Goal: Communication & Community: Answer question/provide support

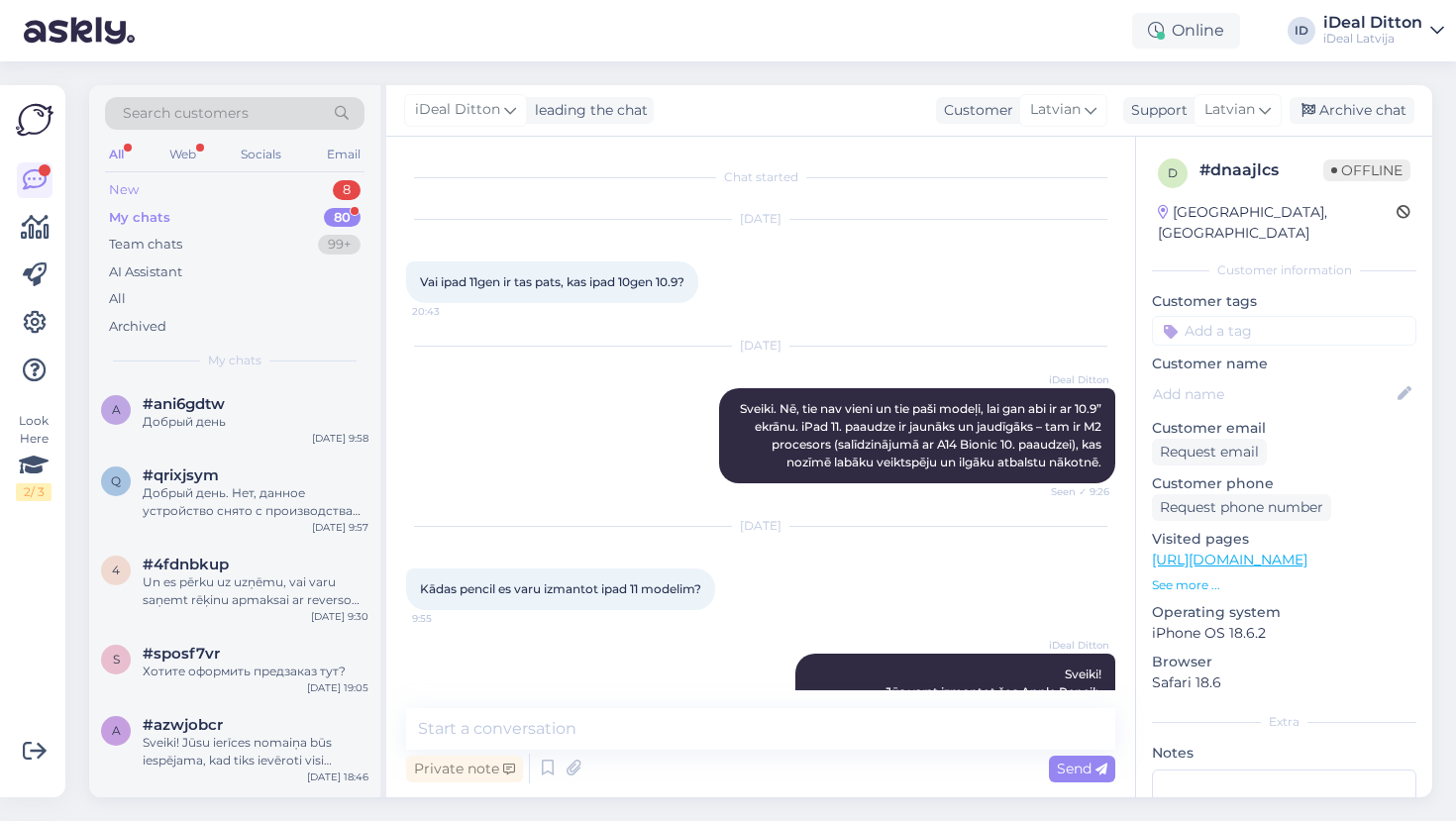
click at [268, 182] on div "New 8" at bounding box center [235, 190] width 260 height 28
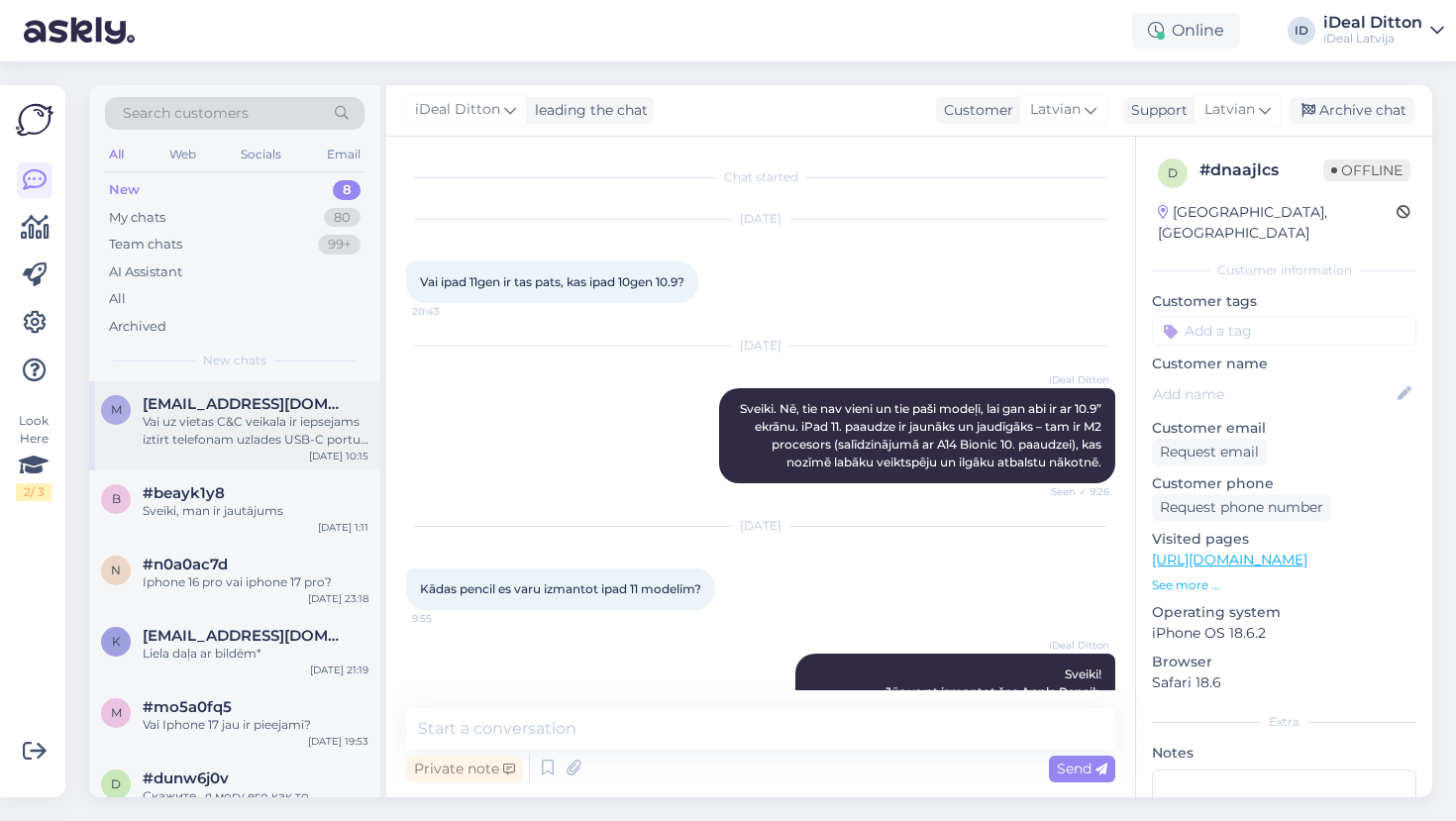
click at [279, 421] on div "Vai uz vietas C&C veikala ir iepsejams iztirt telefonam uzlades USB-C portu? Ci…" at bounding box center [255, 431] width 226 height 36
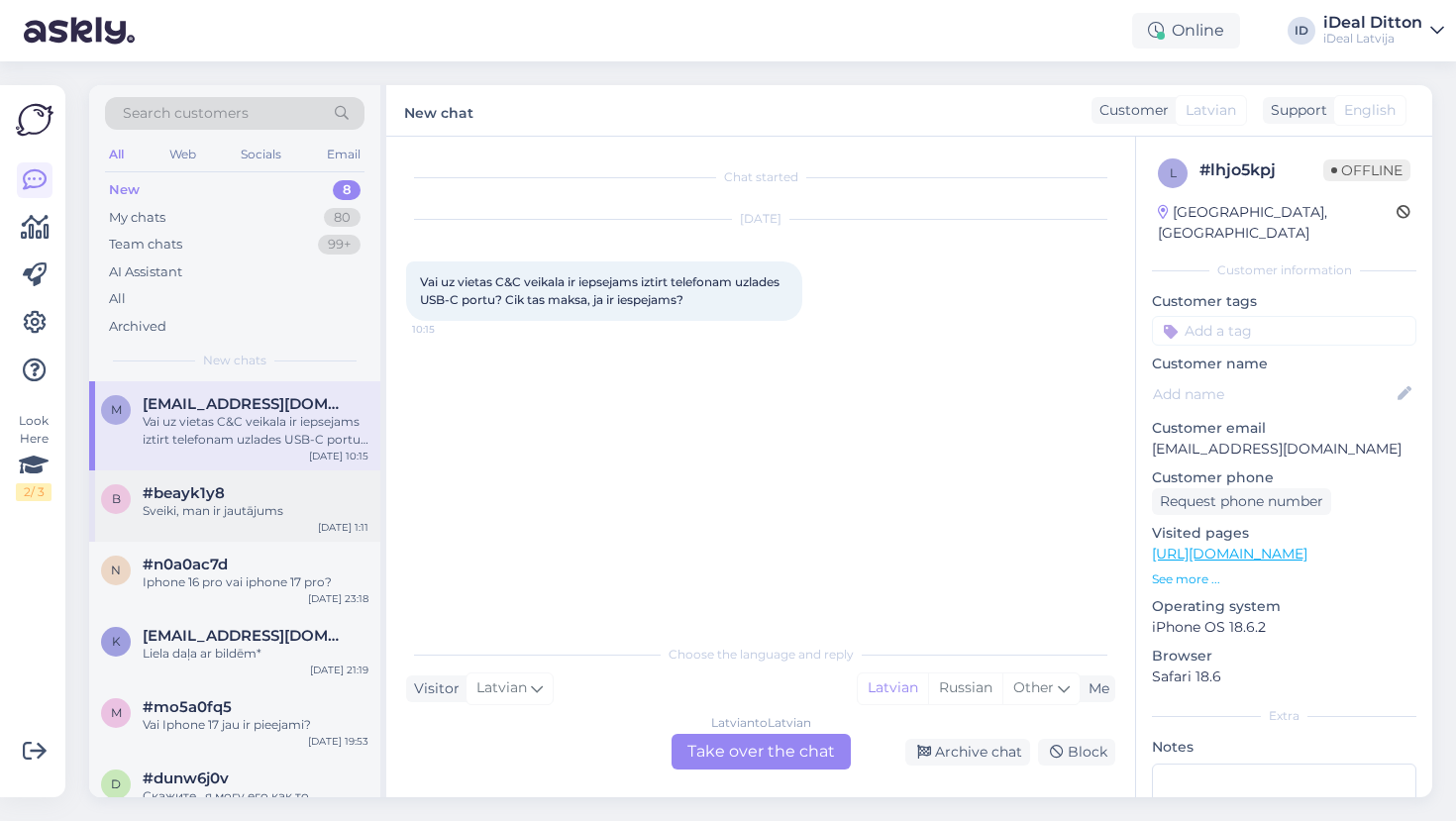
click at [305, 494] on div "#beayk1y8" at bounding box center [255, 494] width 226 height 18
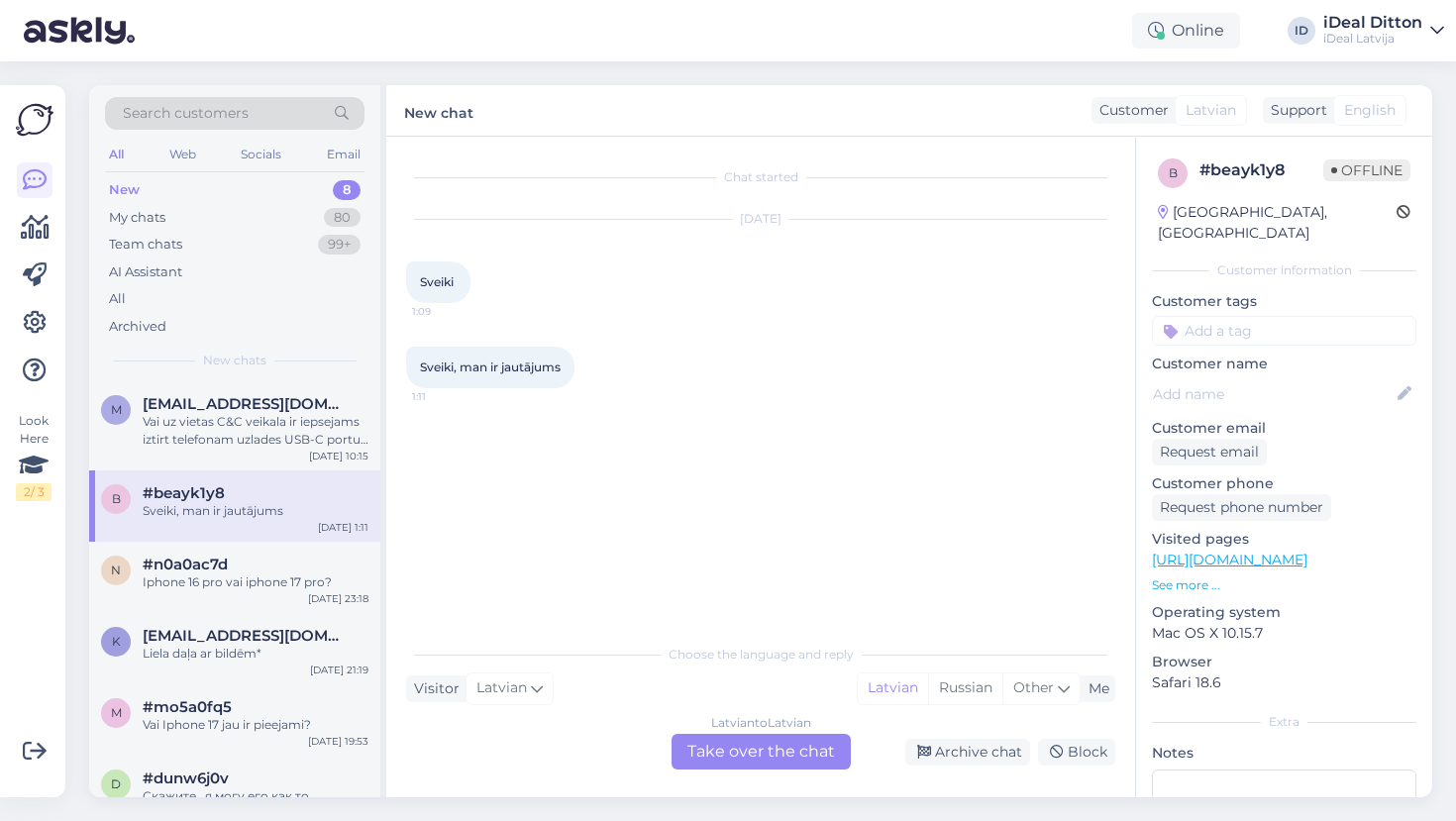
click at [752, 751] on div "Latvian to Latvian Take over the chat" at bounding box center [761, 752] width 179 height 36
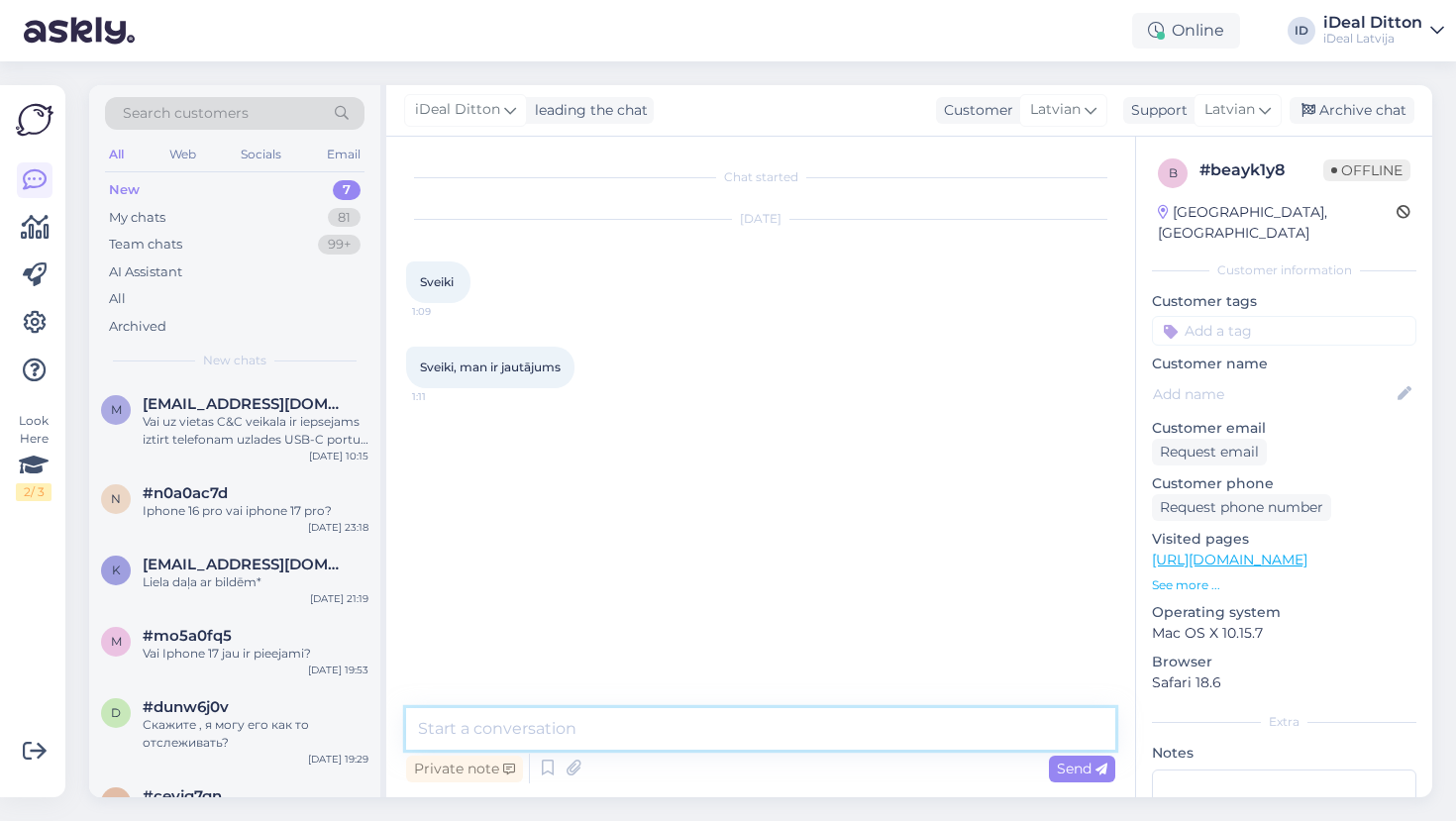
click at [704, 744] on textarea at bounding box center [760, 729] width 710 height 42
click at [568, 730] on textarea "Labdien! Kāds jautjājums?" at bounding box center [760, 729] width 710 height 42
click at [667, 736] on textarea "Labdien! Kāds jautājums?" at bounding box center [760, 729] width 710 height 42
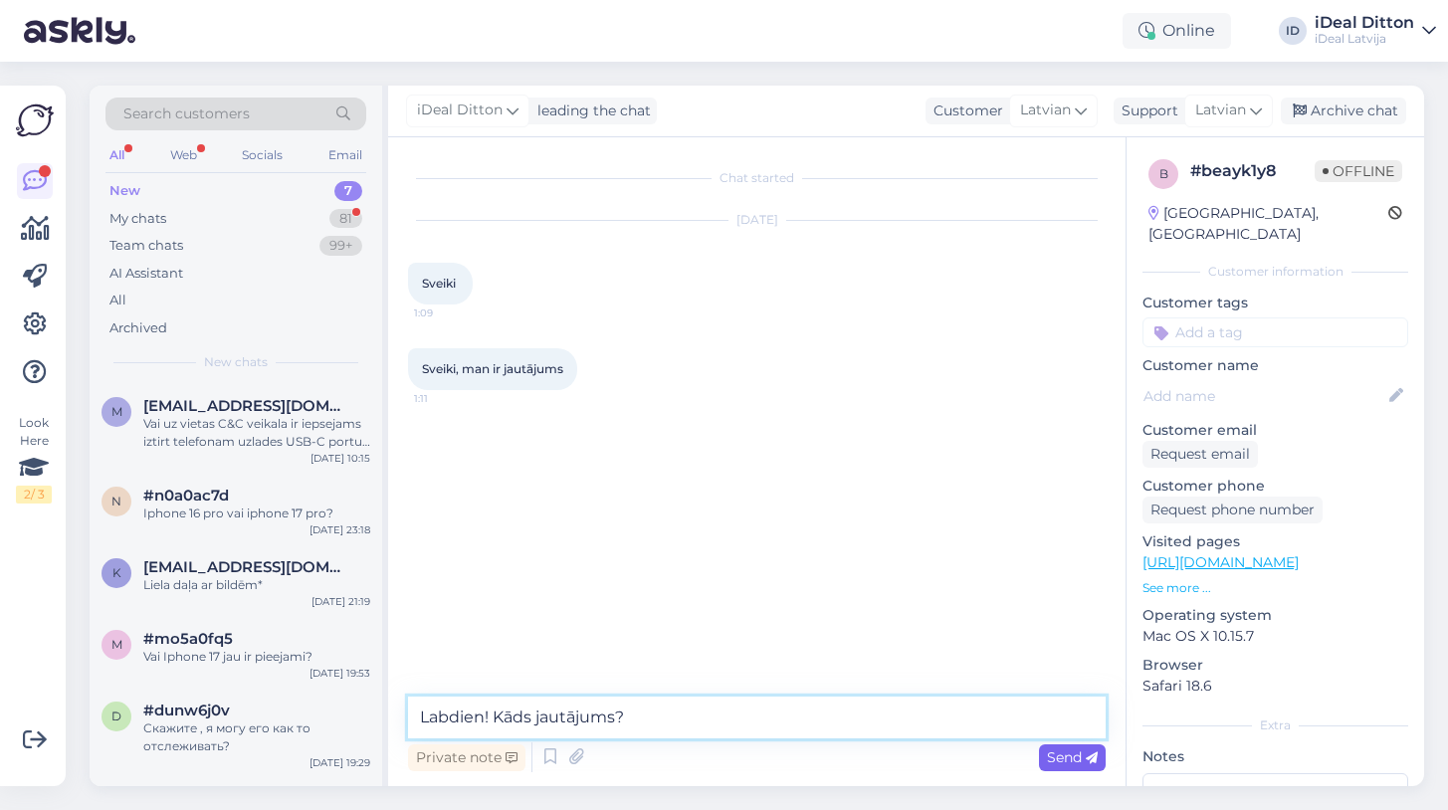
type textarea "Labdien! Kāds jautājums?"
click at [1079, 762] on span "Send" at bounding box center [1072, 758] width 51 height 18
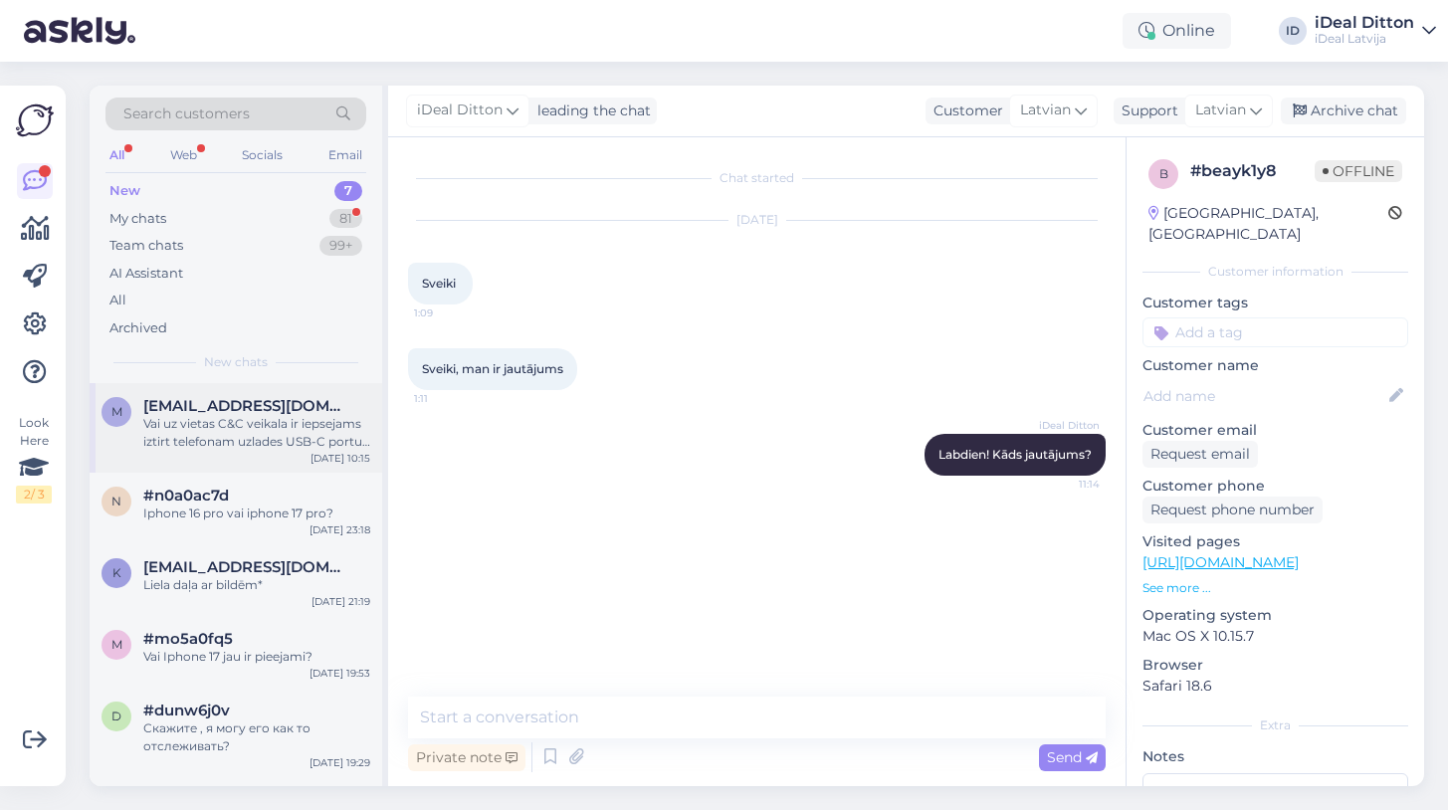
click at [315, 443] on div "Vai uz vietas C&C veikala ir iepsejams iztirt telefonam uzlades USB-C portu? Ci…" at bounding box center [256, 433] width 227 height 36
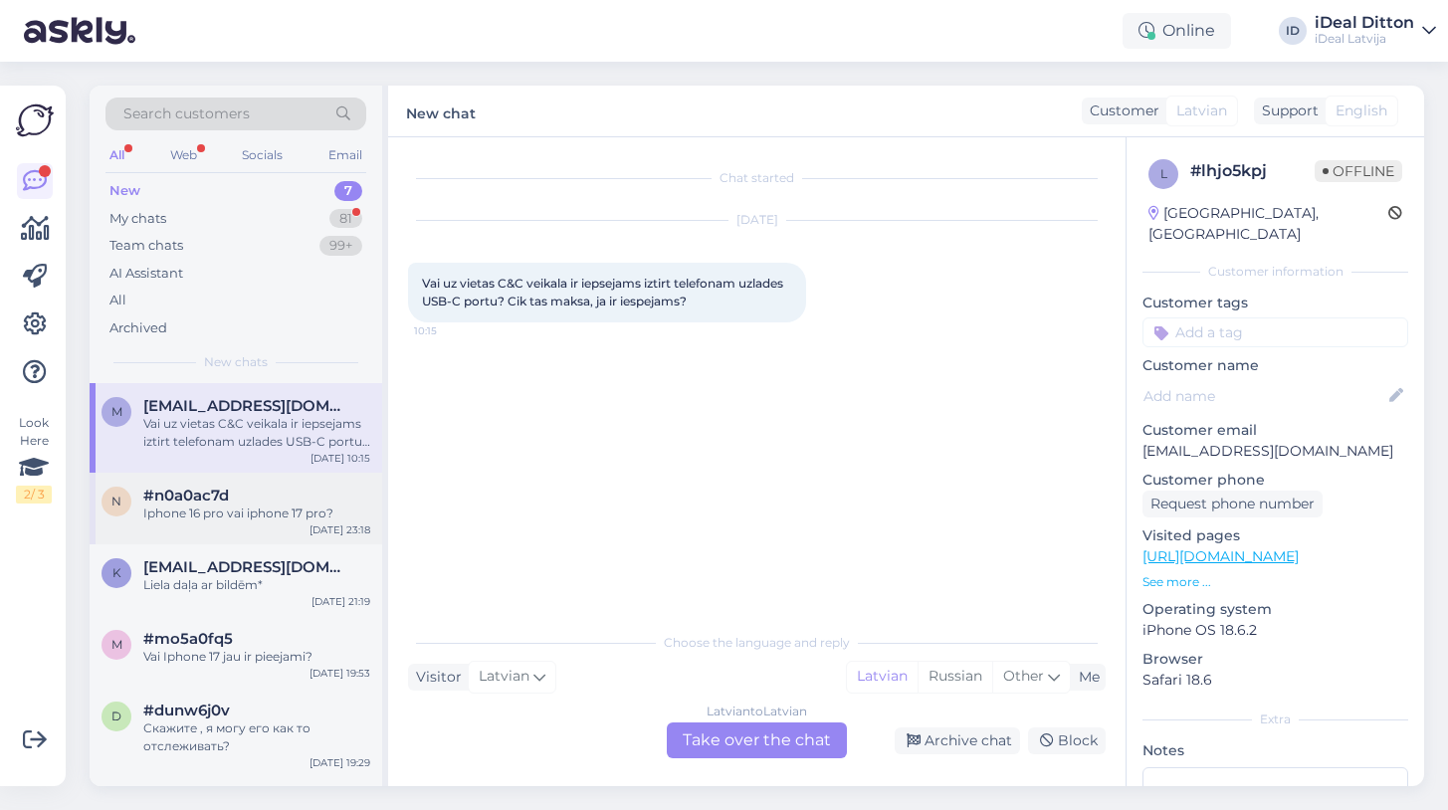
click at [321, 515] on div "Iphone 16 pro vai iphone 17 pro?" at bounding box center [256, 514] width 227 height 18
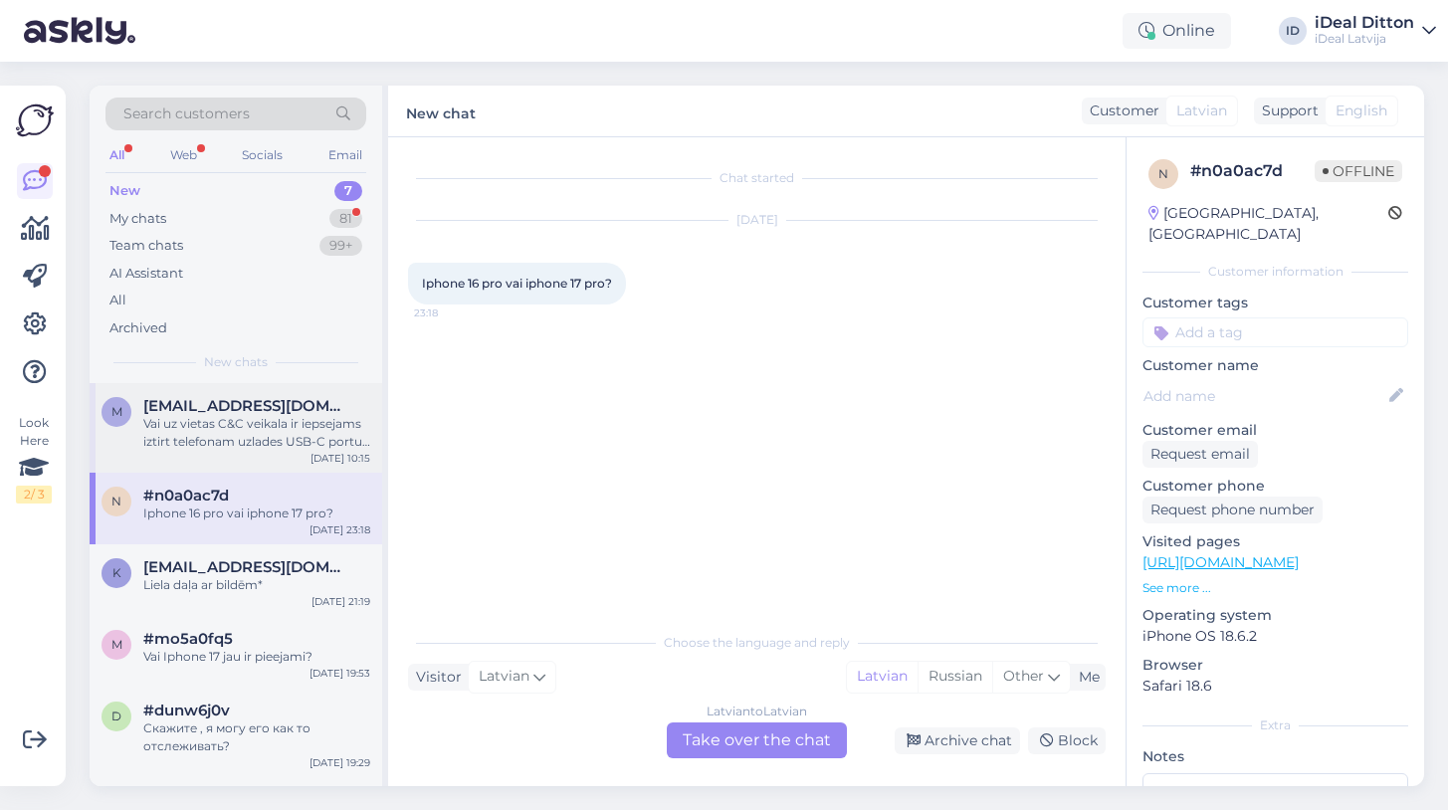
click at [312, 448] on div "m [EMAIL_ADDRESS][DOMAIN_NAME] Vai uz vietas C&C veikala ir iepsejams iztirt te…" at bounding box center [236, 428] width 293 height 90
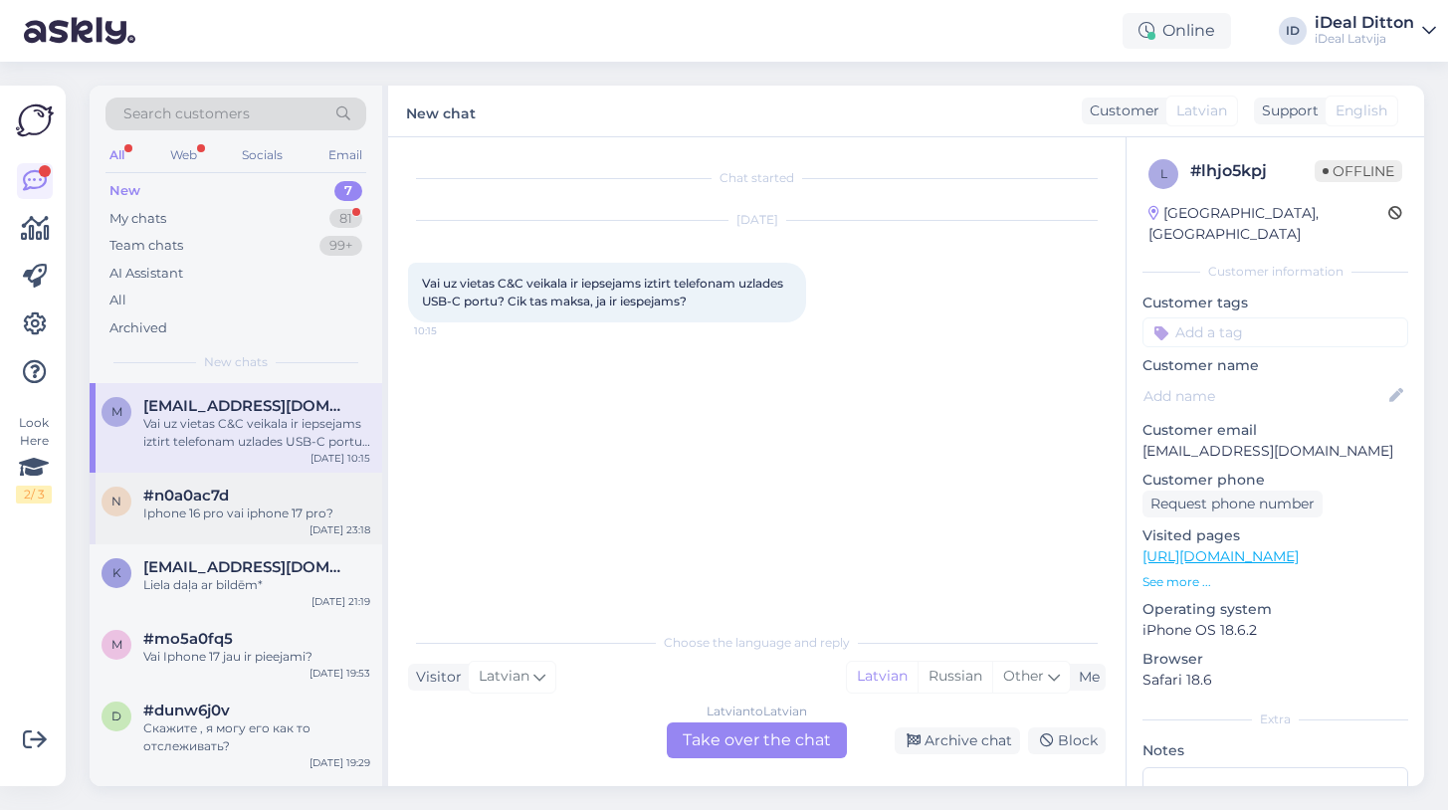
click at [279, 505] on div "Iphone 16 pro vai iphone 17 pro?" at bounding box center [256, 514] width 227 height 18
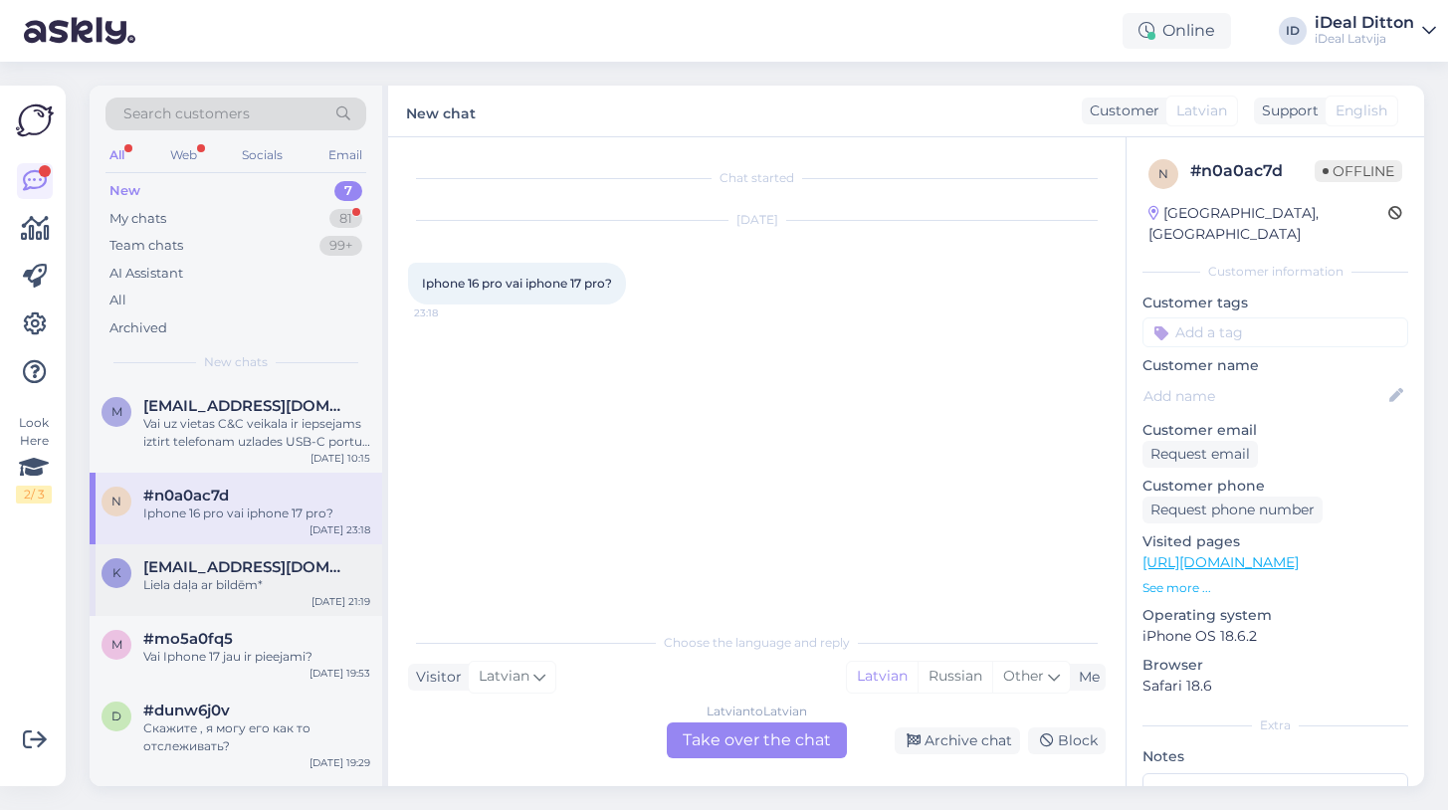
click at [257, 570] on span "[EMAIL_ADDRESS][DOMAIN_NAME]" at bounding box center [246, 567] width 207 height 18
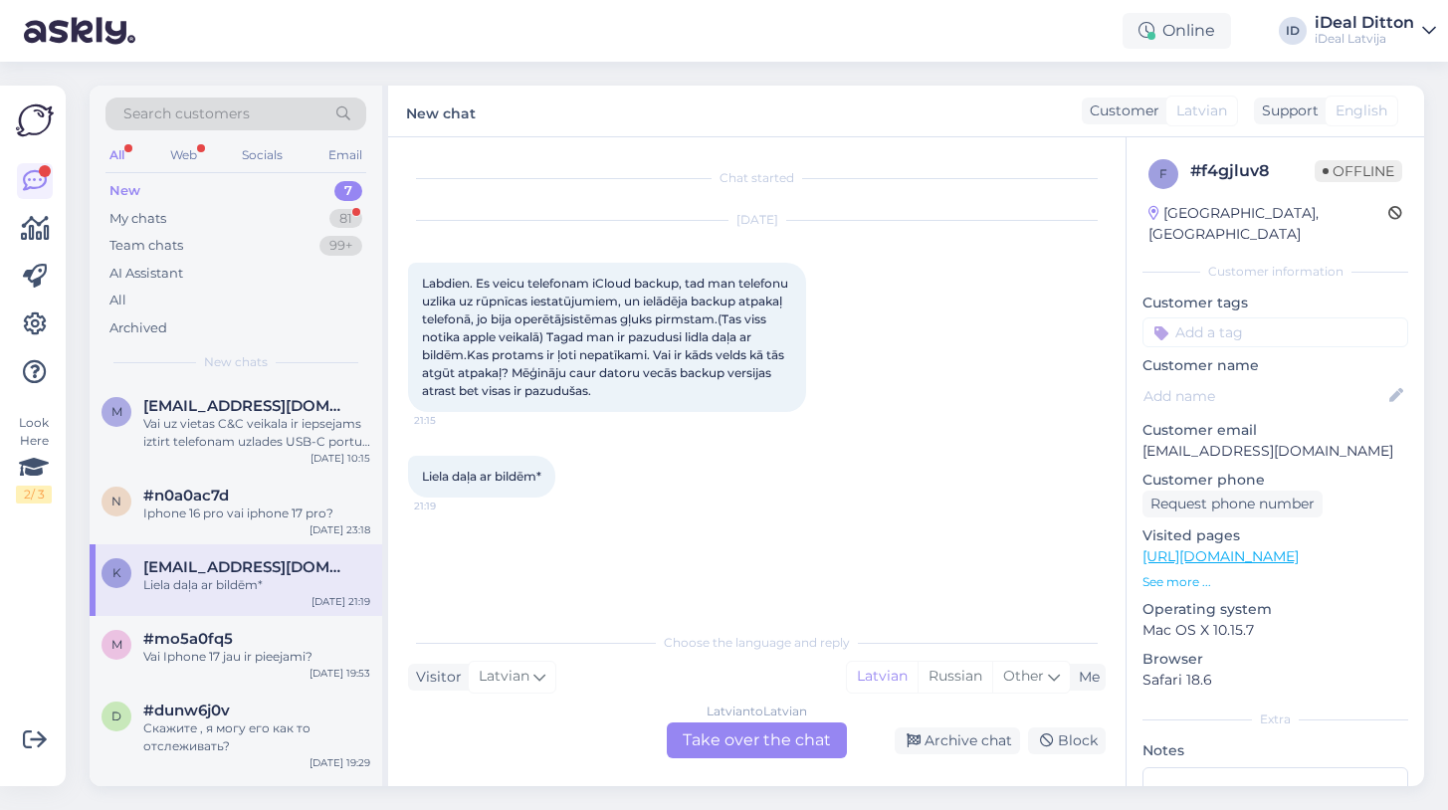
drag, startPoint x: 741, startPoint y: 385, endPoint x: 418, endPoint y: 273, distance: 341.6
click at [418, 273] on div "Labdien. Es veicu telefonam iCloud backup, tad man telefonu uzlika uz rūpnīcas …" at bounding box center [607, 337] width 398 height 149
copy span "Labdien. Es veicu telefonam iCloud backup, tad man telefonu uzlika uz rūpnīcas …"
click at [618, 524] on div "Chat started [DATE] Labdien. Es veicu telefonam iCloud backup, tad man telefonu…" at bounding box center [766, 380] width 716 height 447
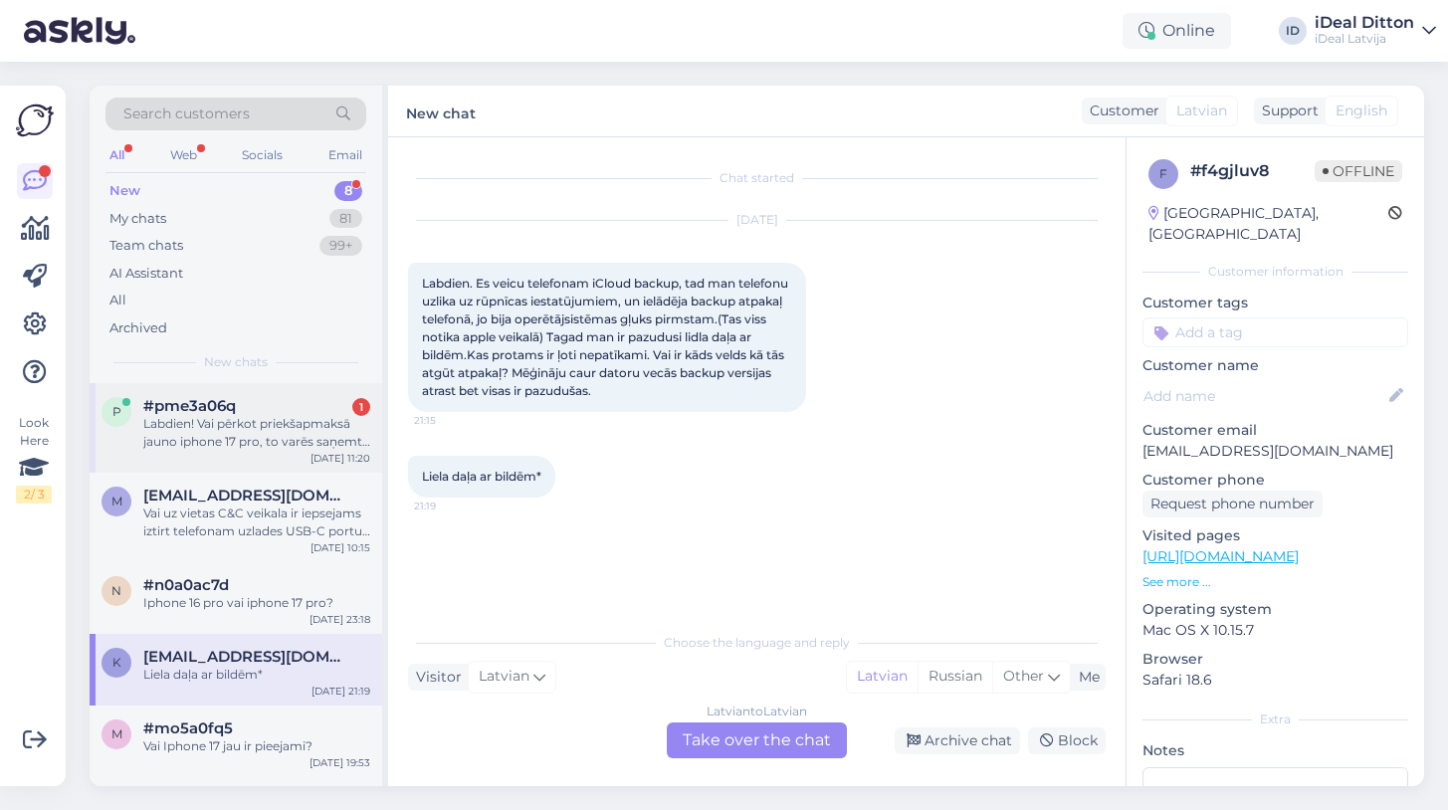
click at [310, 459] on div "p #pme3a06q 1 Labdien! Vai pērkot priekšapmaksā jauno iphone 17 pro, to varēs s…" at bounding box center [236, 428] width 293 height 90
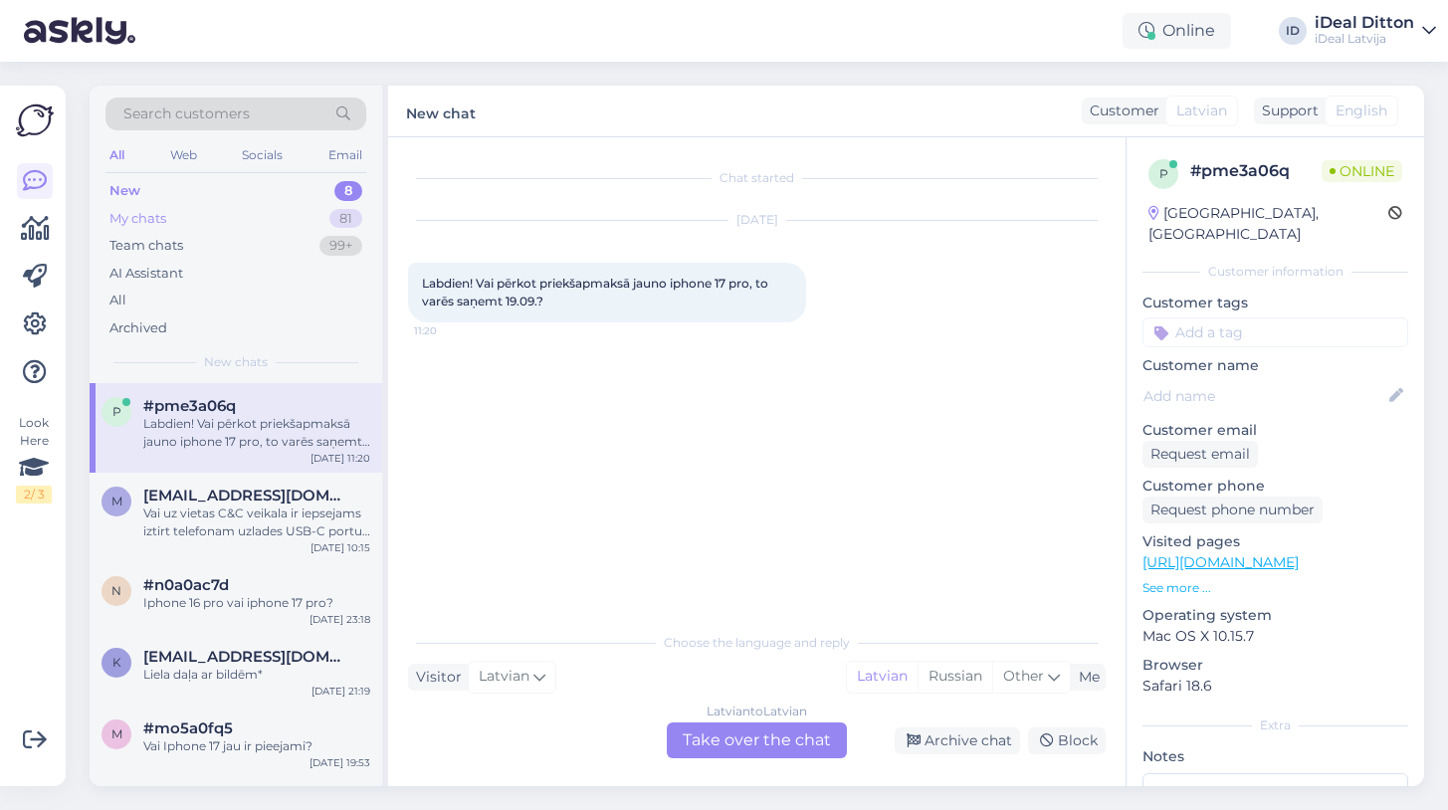
click at [284, 228] on div "My chats 81" at bounding box center [236, 219] width 261 height 28
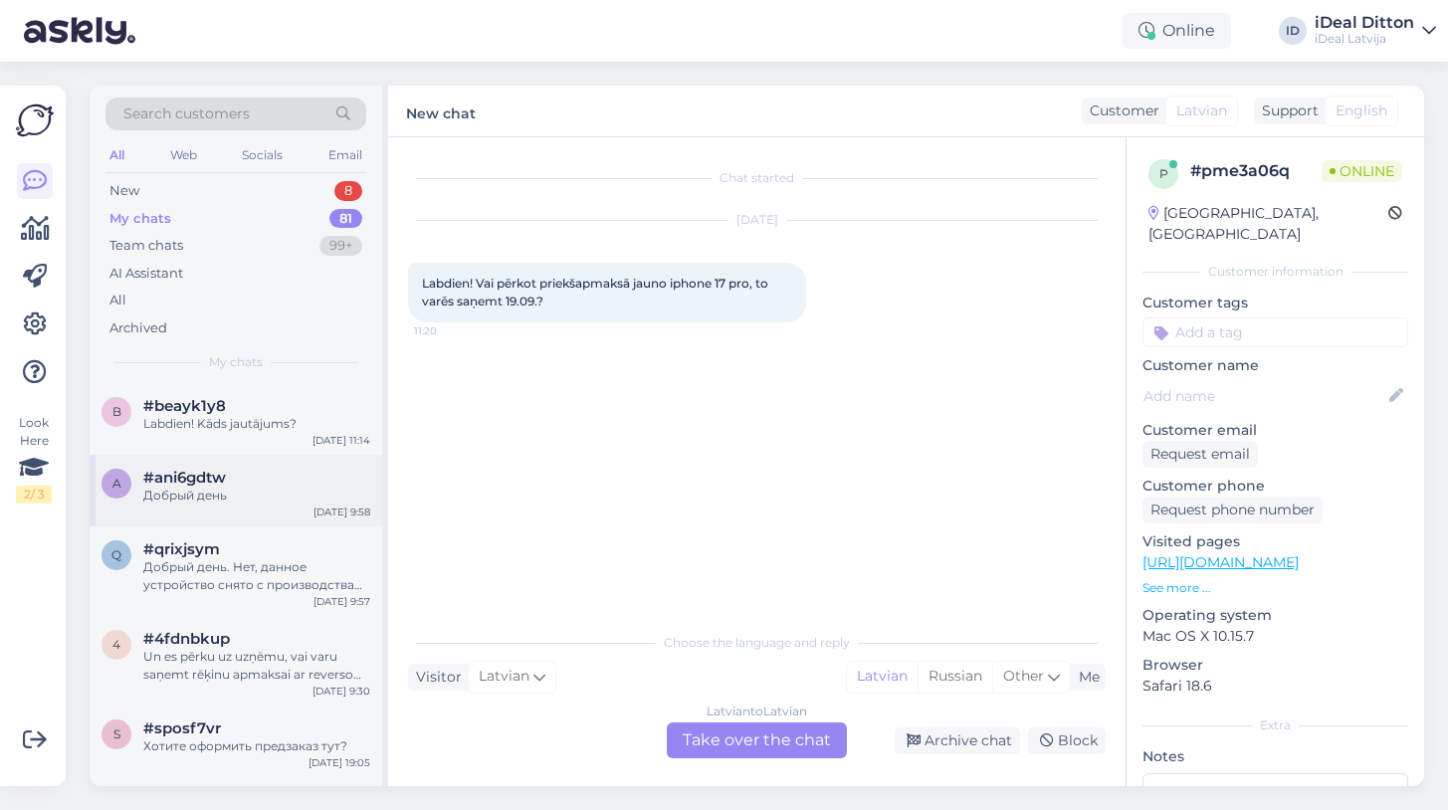
click at [277, 478] on div "#ani6gdtw" at bounding box center [256, 478] width 227 height 18
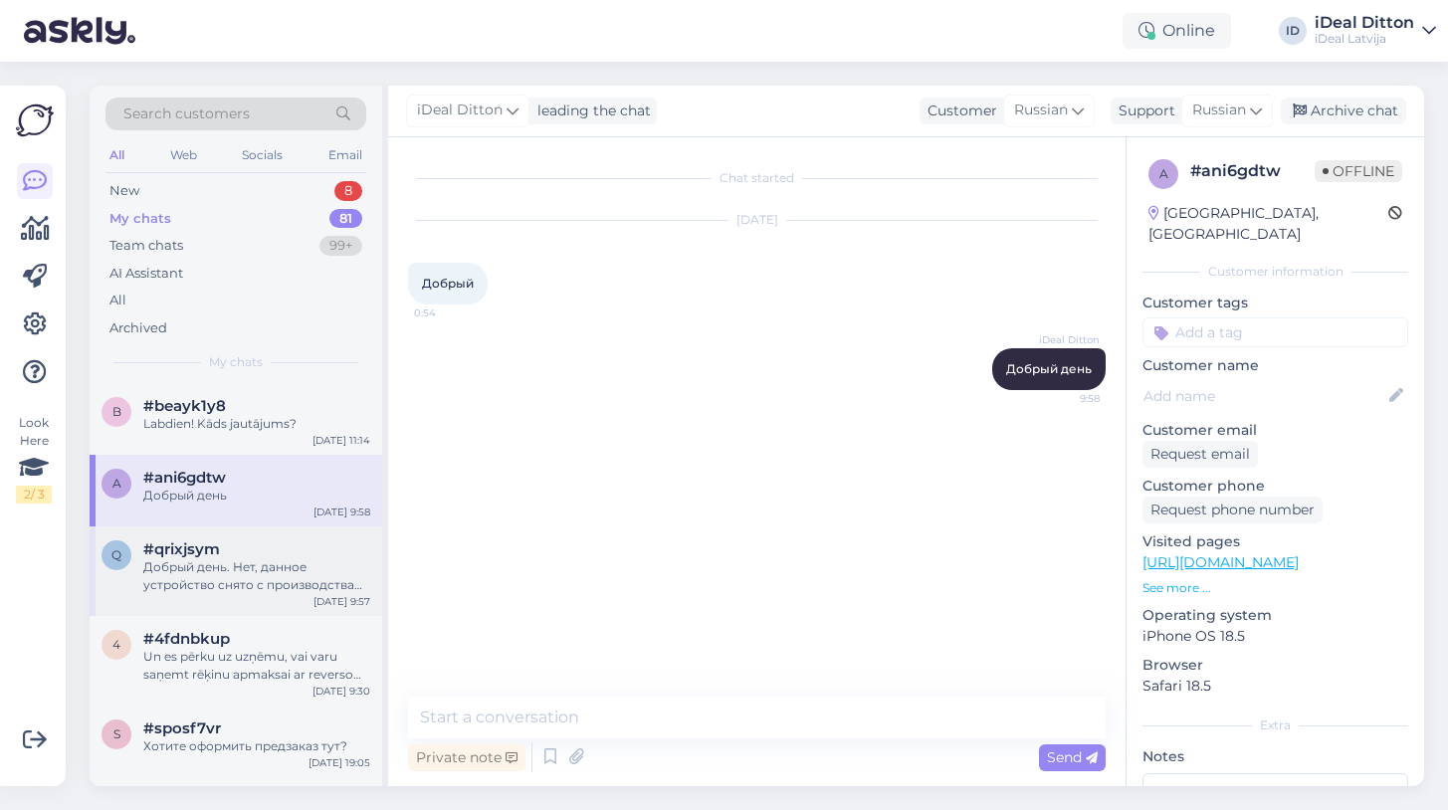
click at [257, 581] on div "Добрый день. Нет, данное устройство снято с производства после выхода iPhone 16…" at bounding box center [256, 576] width 227 height 36
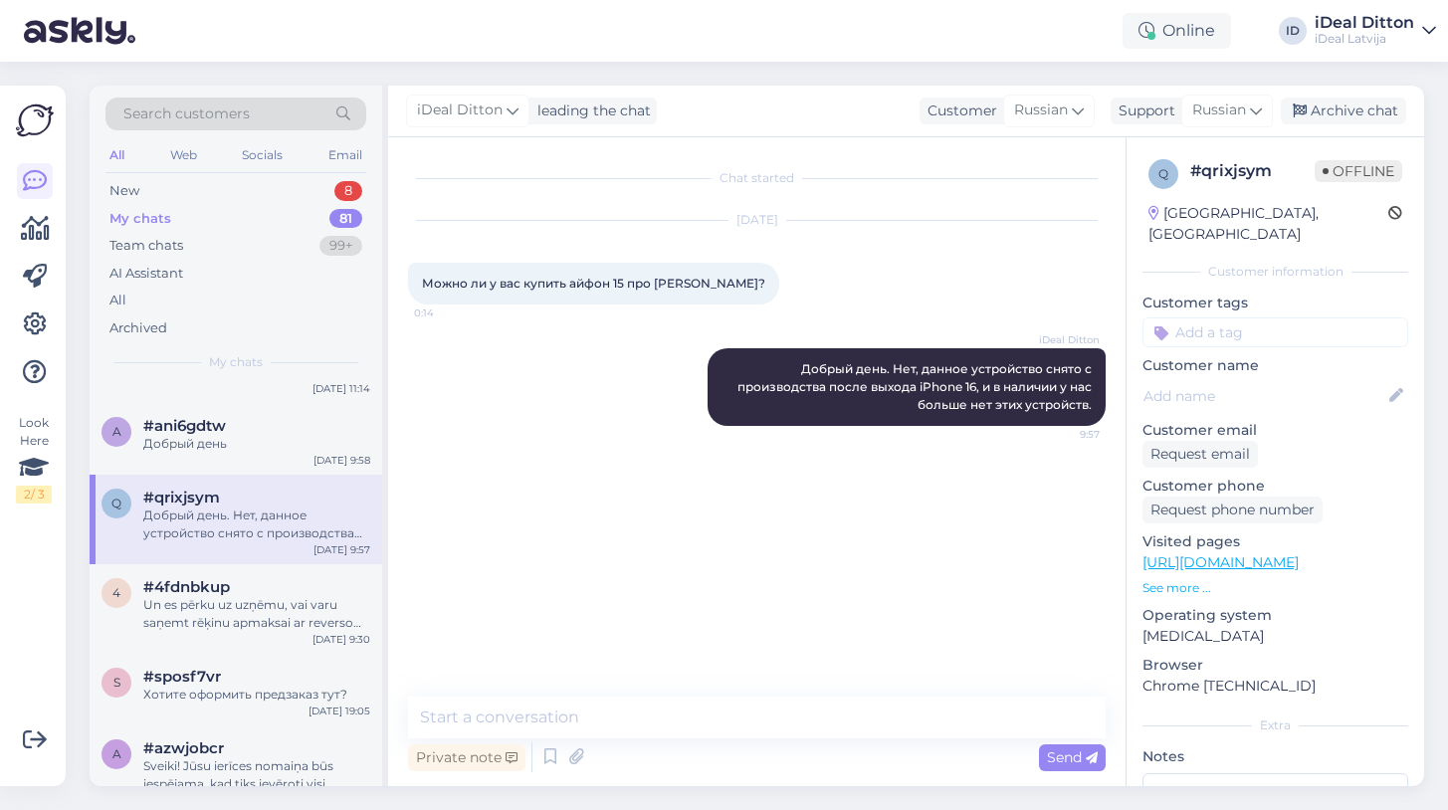
scroll to position [82, 0]
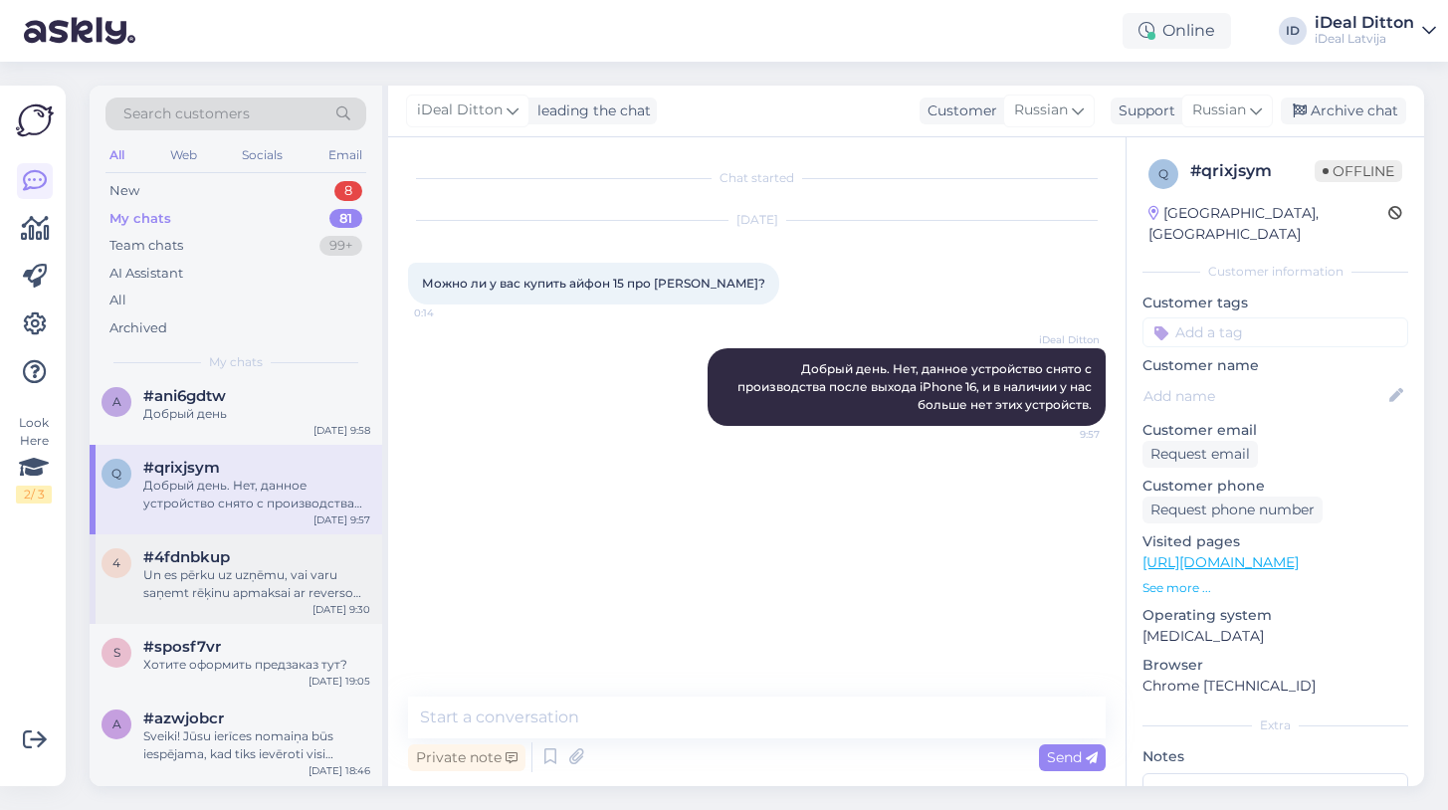
click at [263, 608] on div "4 #4fdnbkup Un es pērku uz uzņēmu, vai varu saņemt rēķinu apmaksai ar reverso P…" at bounding box center [236, 580] width 293 height 90
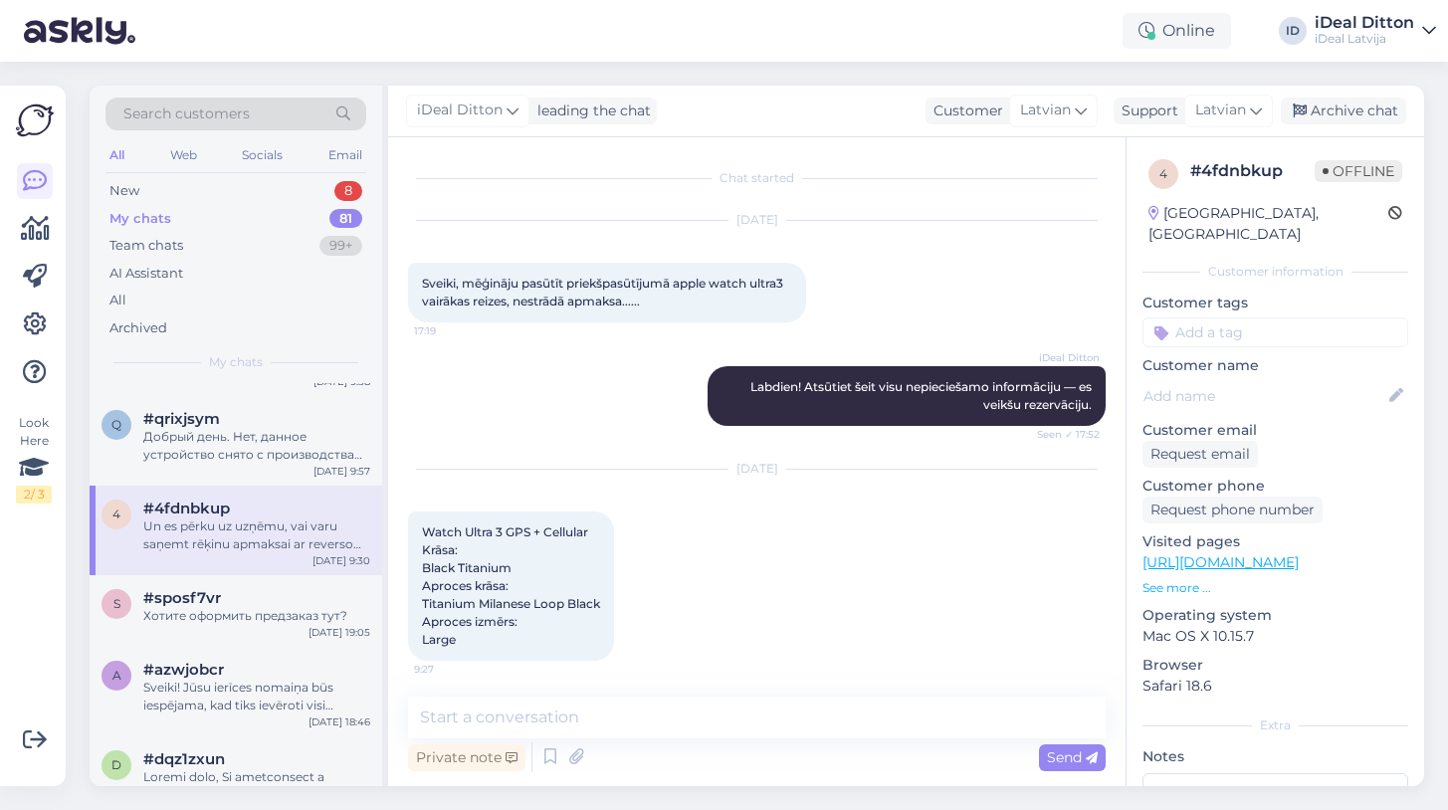
scroll to position [157, 0]
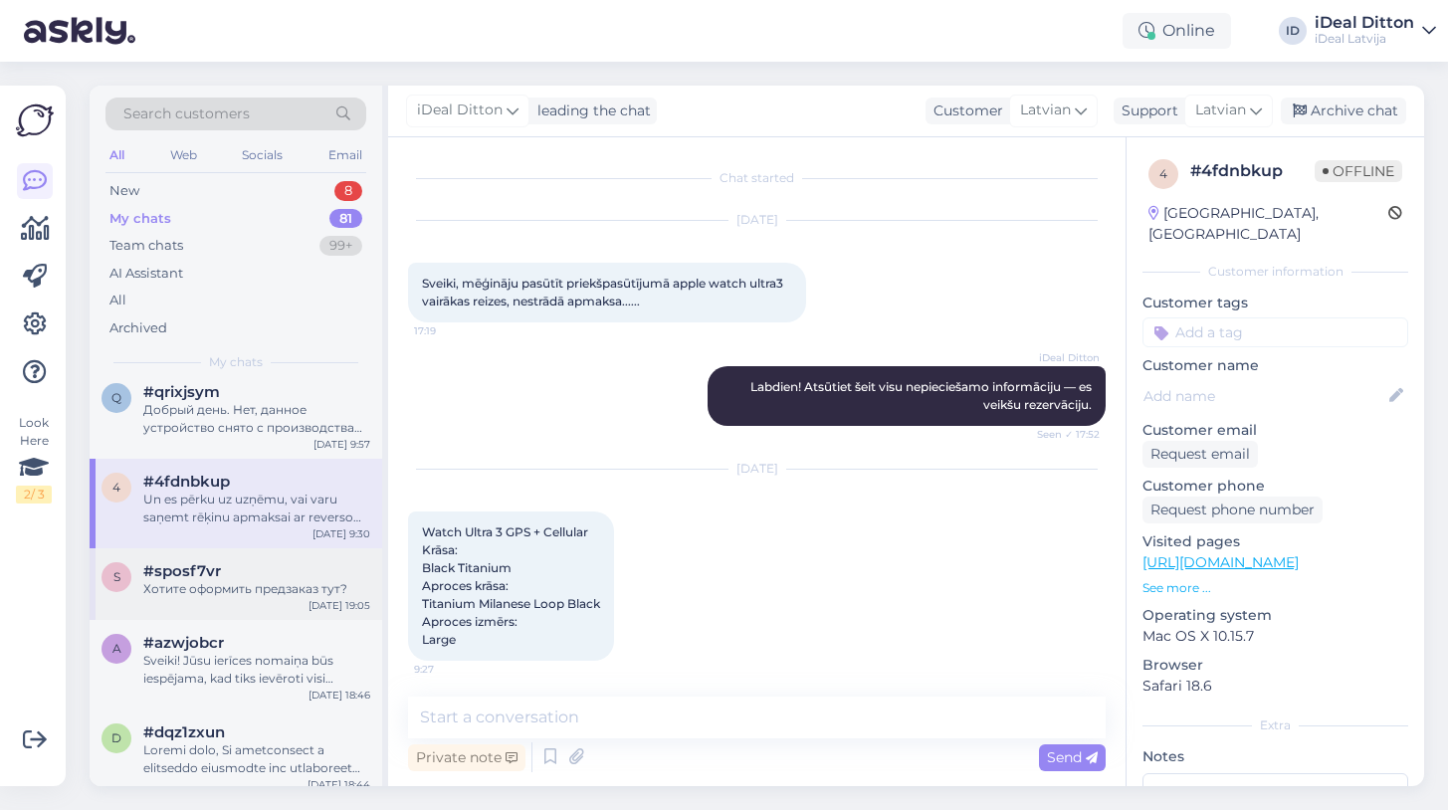
click at [303, 586] on div "Хотите оформить предзаказ тут?" at bounding box center [256, 589] width 227 height 18
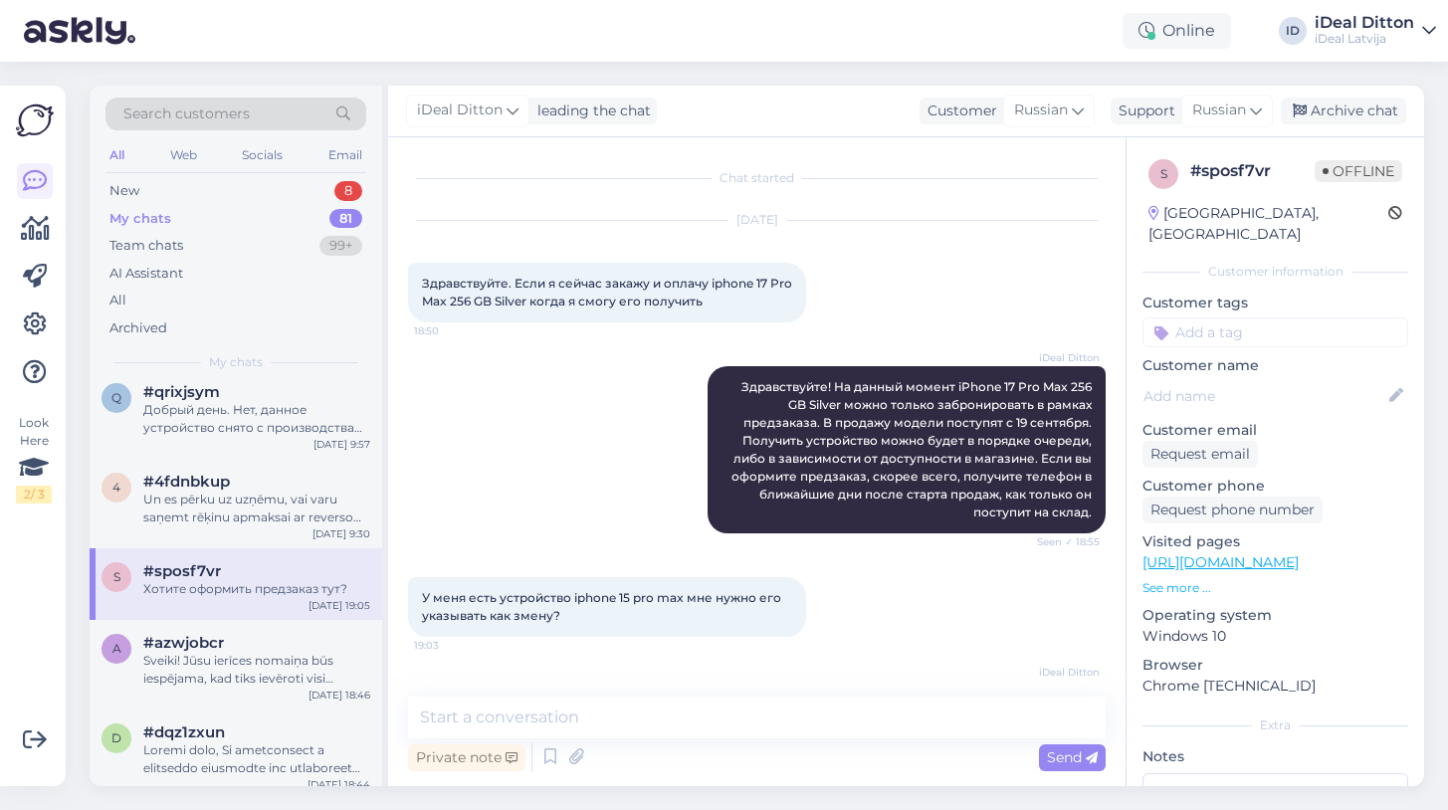
scroll to position [151, 0]
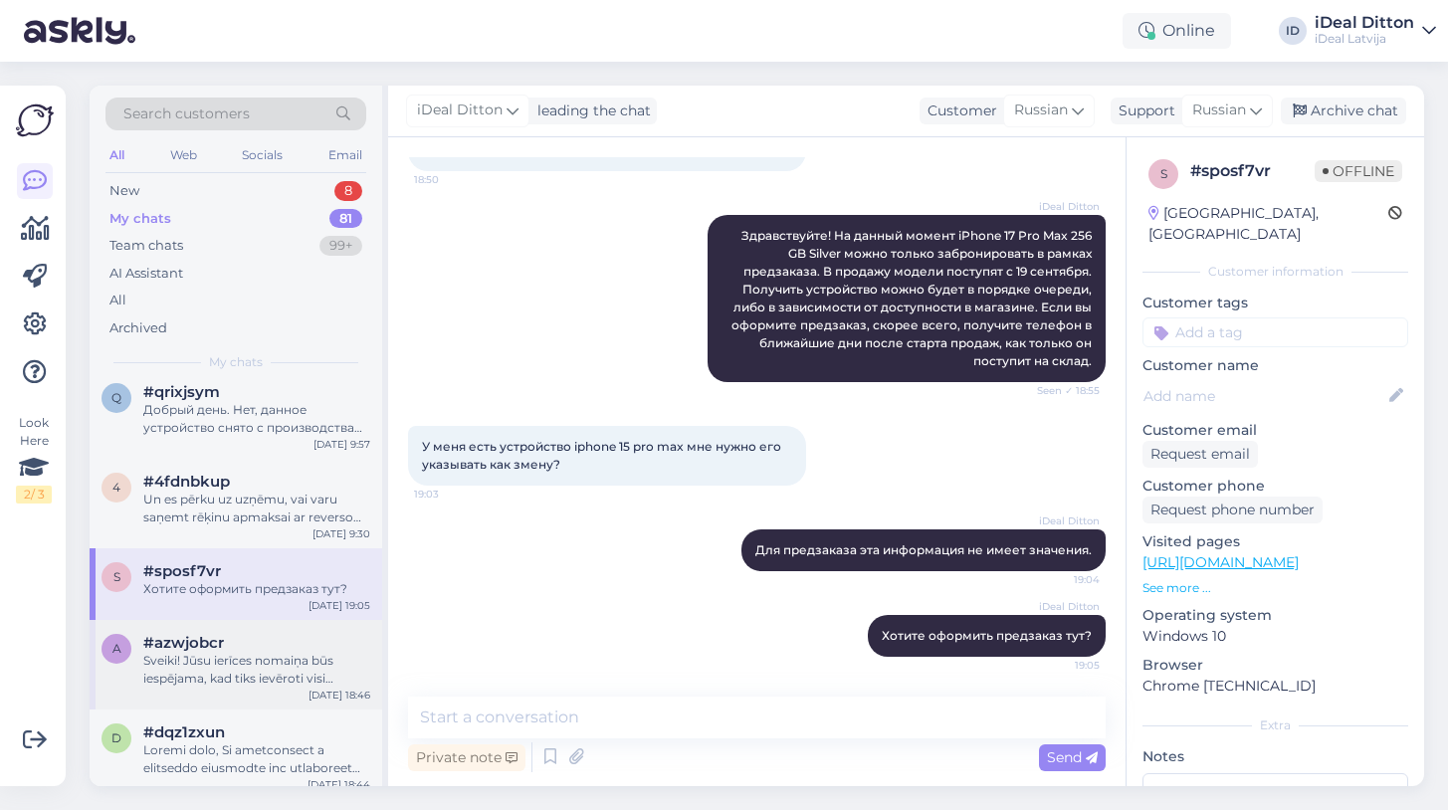
click at [288, 641] on div "#azwjobcr" at bounding box center [256, 643] width 227 height 18
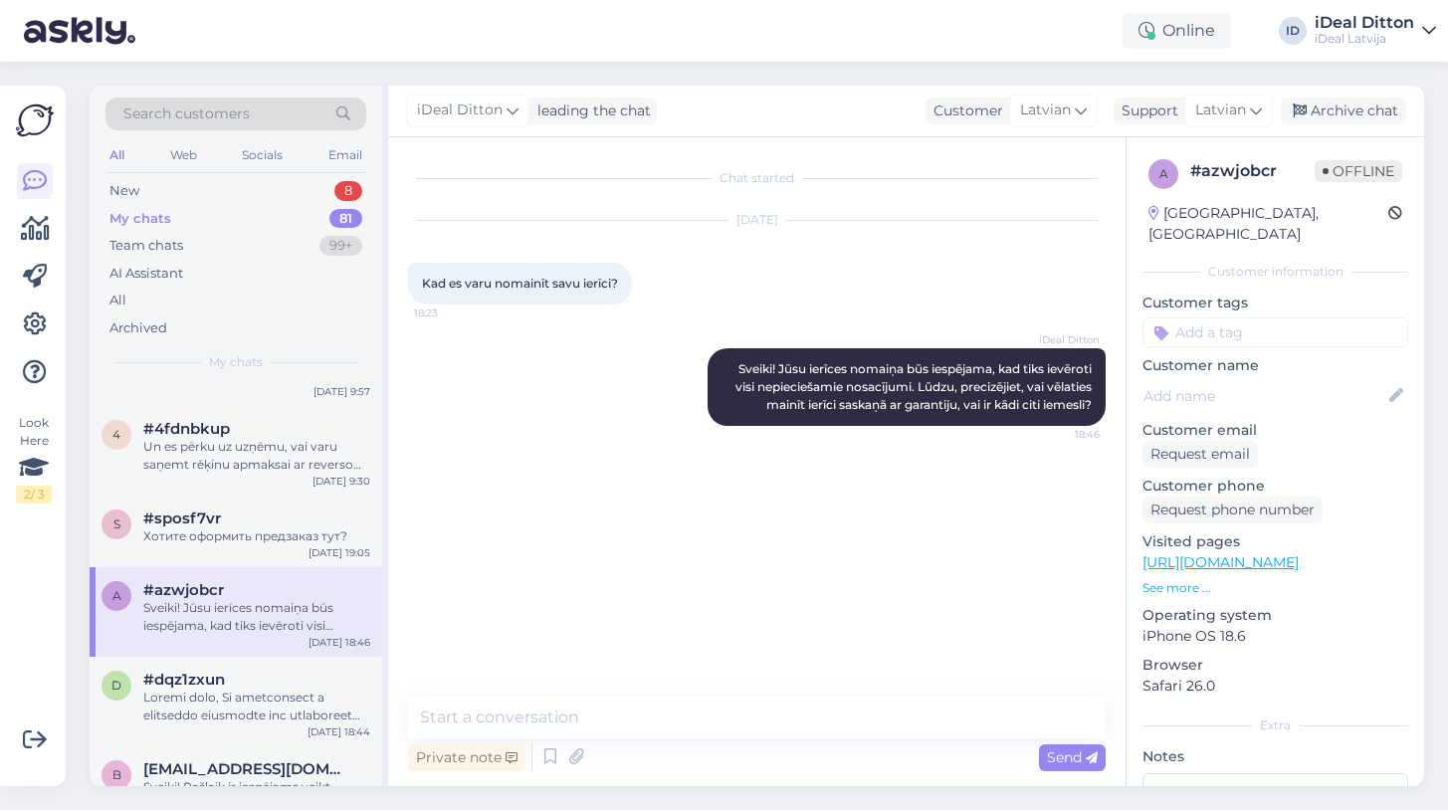
scroll to position [225, 0]
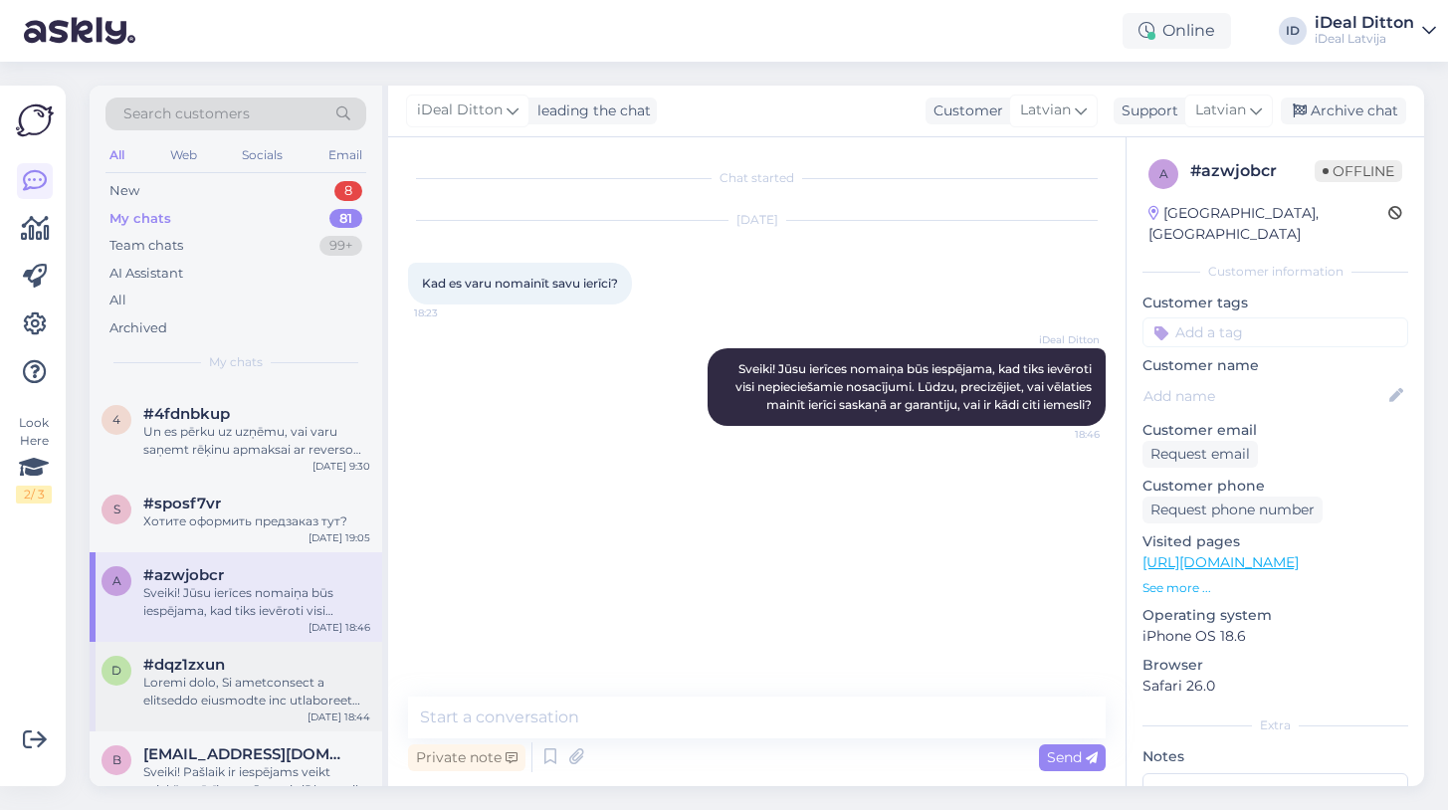
click at [288, 642] on div "d #dqz1zxun [DATE] 18:44" at bounding box center [236, 687] width 293 height 90
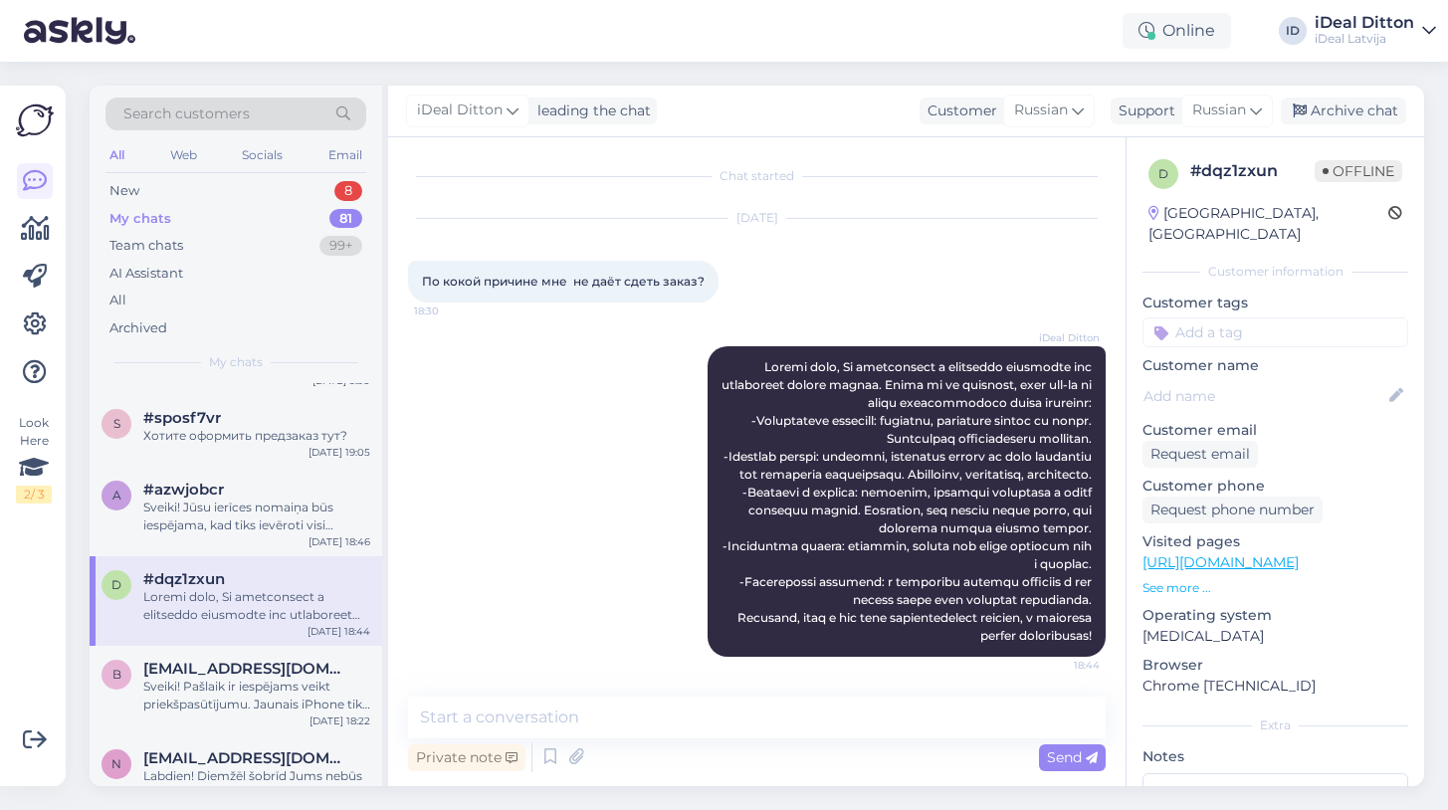
scroll to position [315, 0]
click at [282, 710] on div "b [EMAIL_ADDRESS][DOMAIN_NAME] Sveiki! Pašlaik ir iespējams veikt priekšpasūtīj…" at bounding box center [236, 687] width 293 height 90
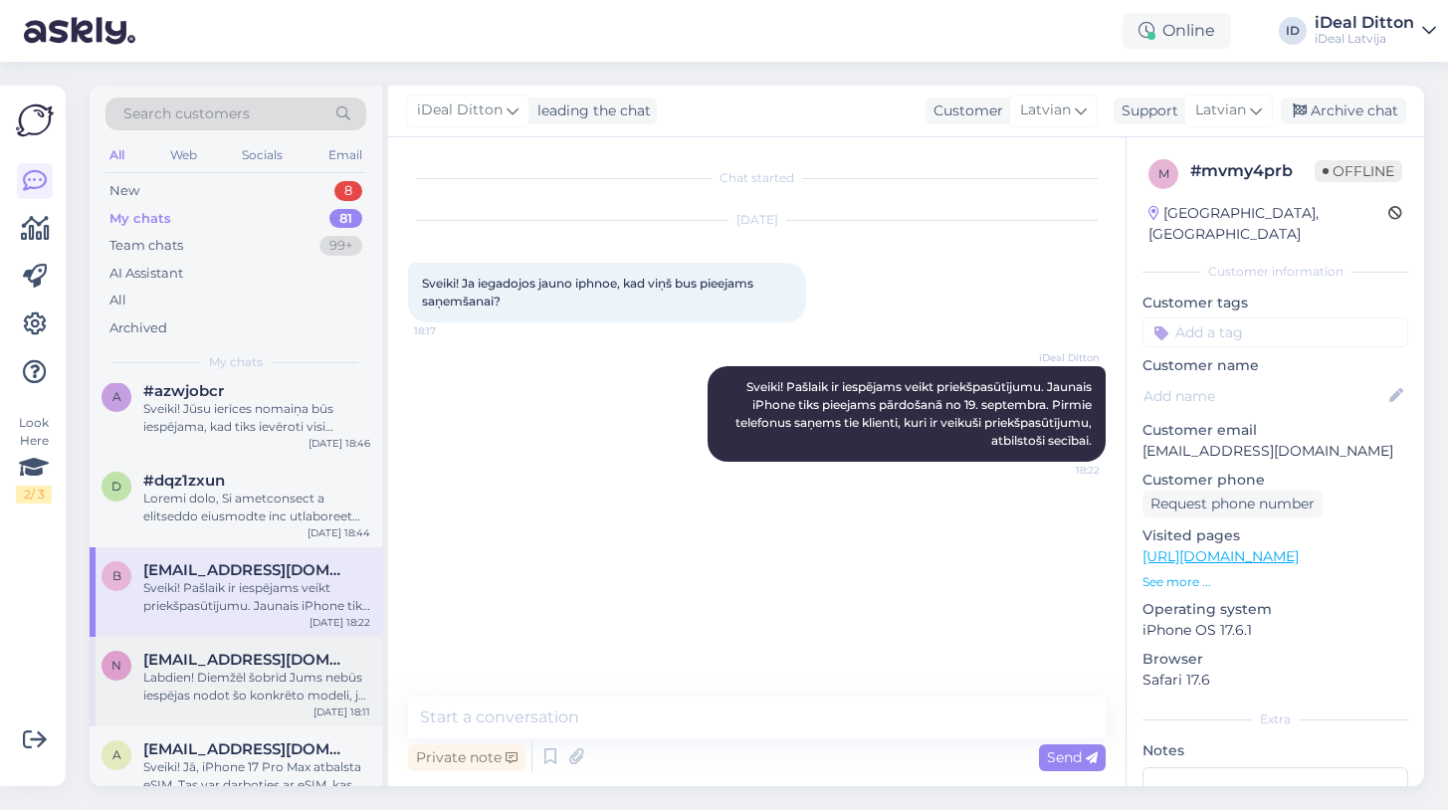
scroll to position [430, 0]
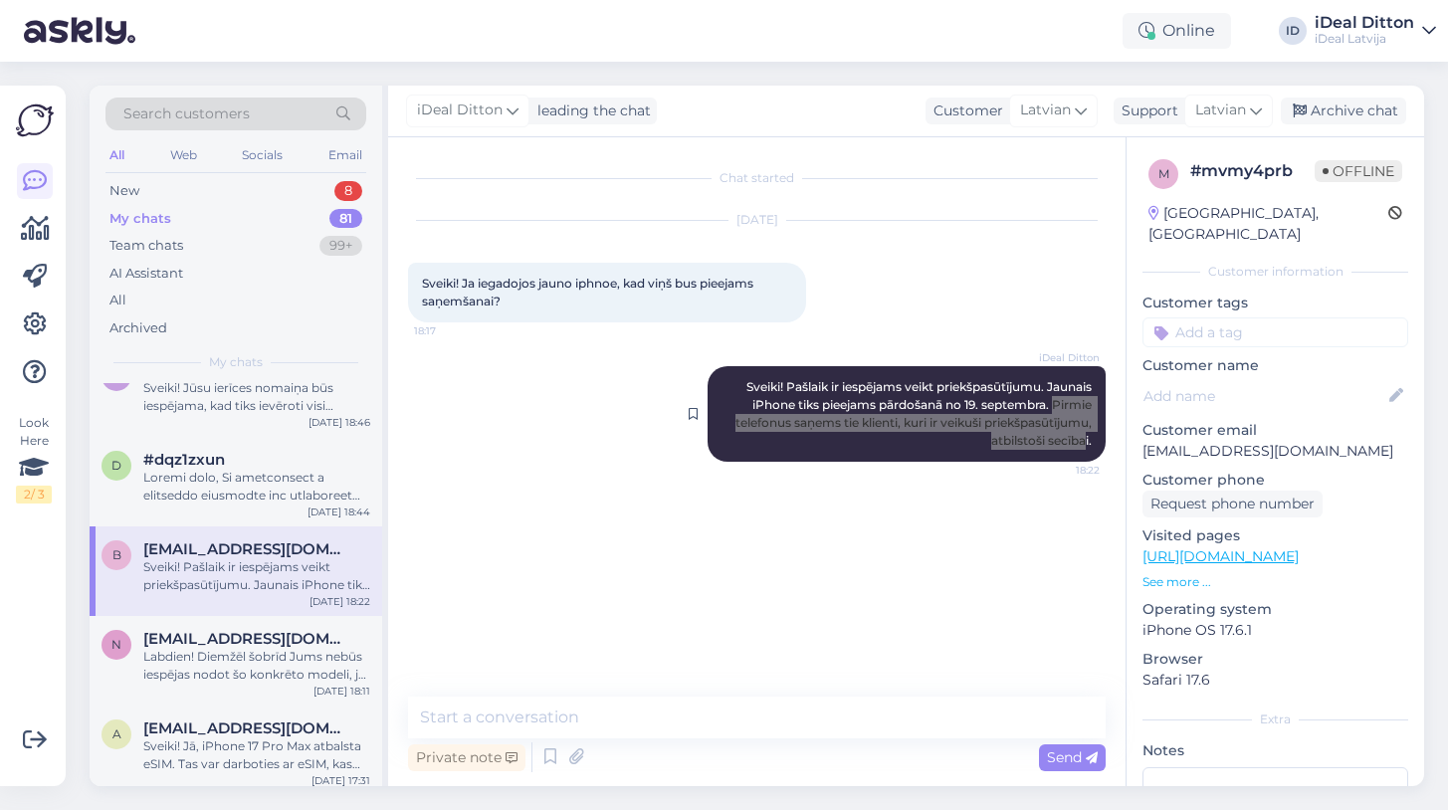
drag, startPoint x: 1054, startPoint y: 406, endPoint x: 1085, endPoint y: 431, distance: 39.6
click at [1097, 439] on div "iDeal [PERSON_NAME]! Pašlaik ir iespējams veikt priekšpasūtījumu. Jaunais iPhon…" at bounding box center [907, 414] width 398 height 96
drag, startPoint x: 1055, startPoint y: 405, endPoint x: 1095, endPoint y: 446, distance: 57.0
click at [1095, 446] on div "iDeal [PERSON_NAME]! Pašlaik ir iespējams veikt priekšpasūtījumu. Jaunais iPhon…" at bounding box center [907, 414] width 398 height 96
copy span "Pirmie telefonus saņems tie klienti, kuri ir veikuši priekšpasūtījumu, atbilsto…"
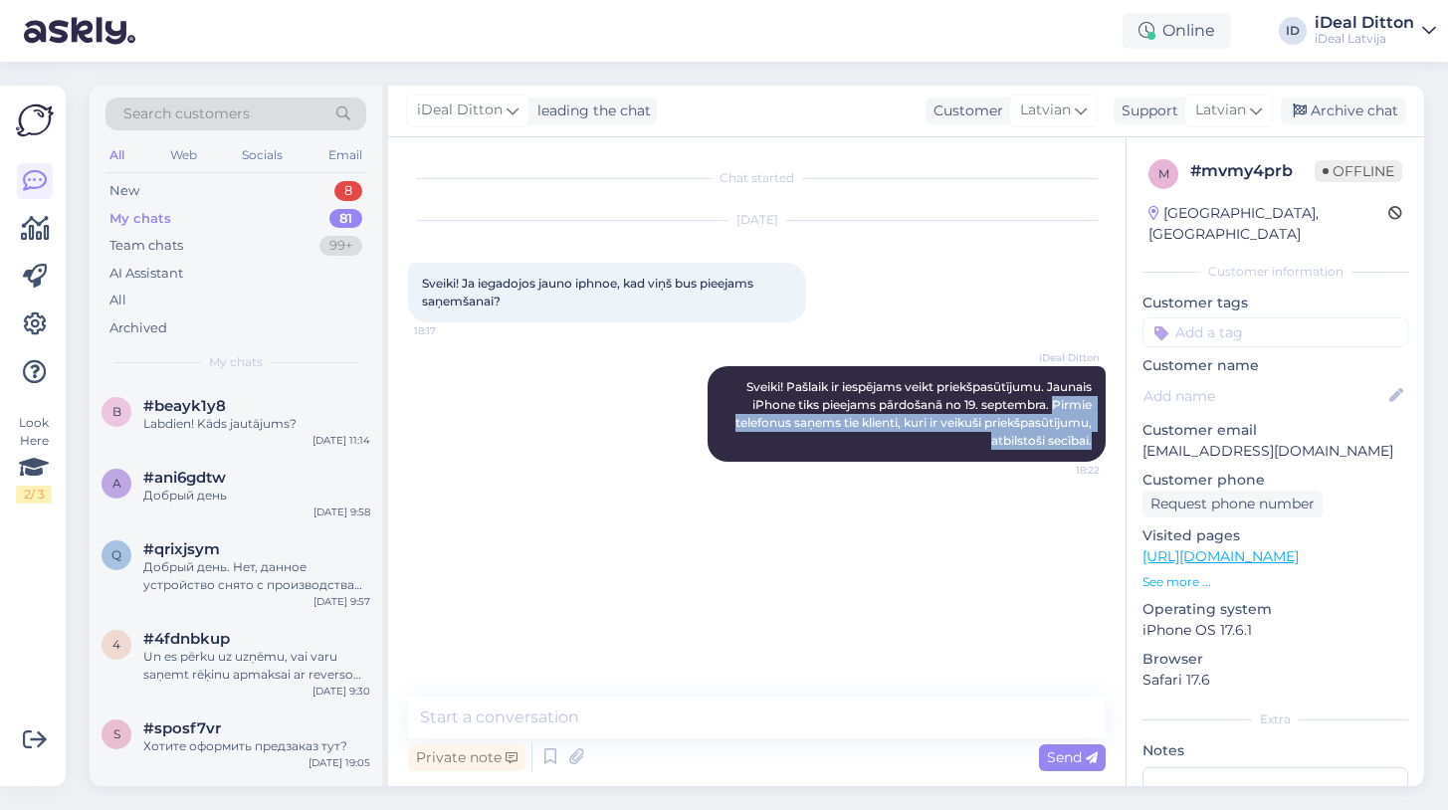
scroll to position [0, 0]
click at [262, 191] on div "New 8" at bounding box center [236, 191] width 261 height 28
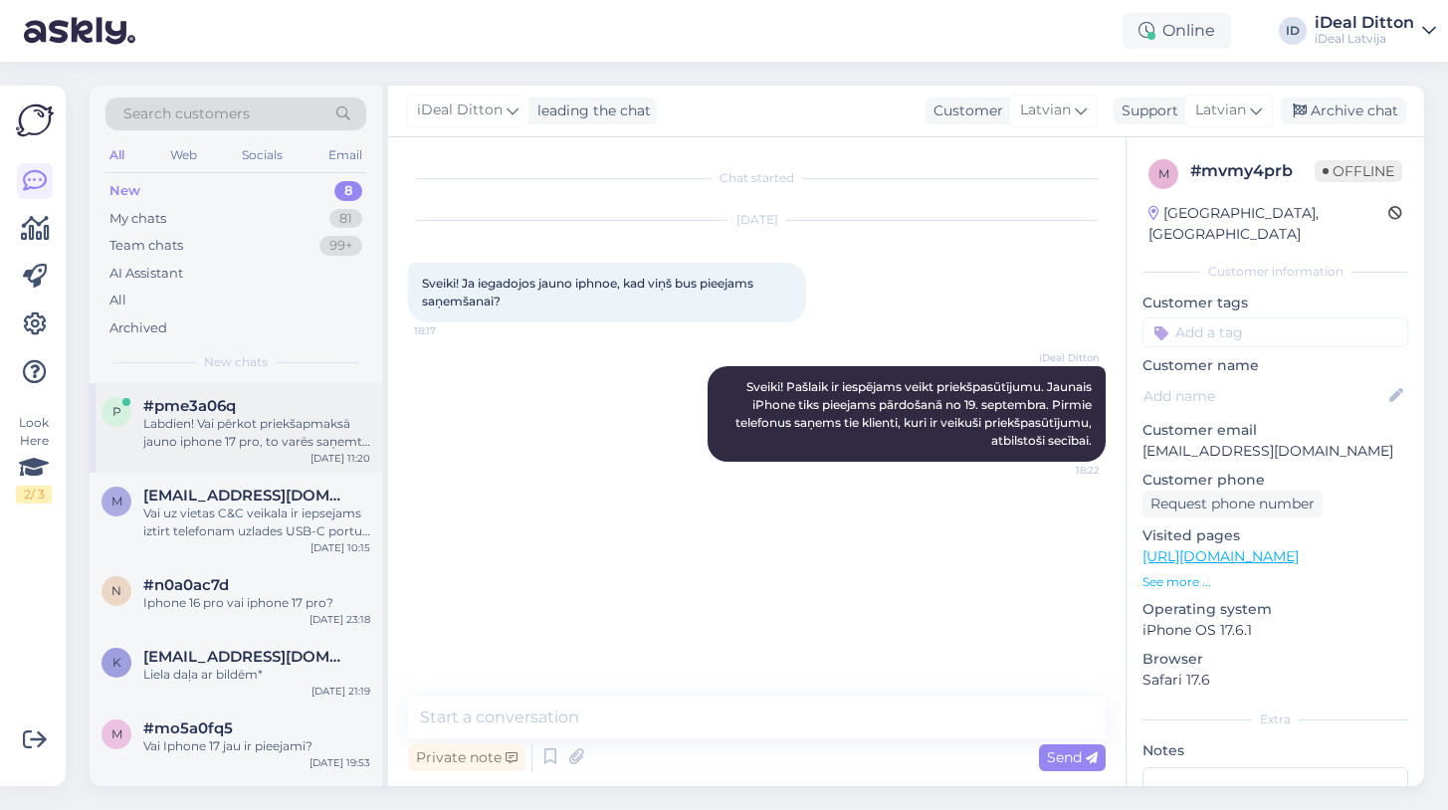
click at [271, 454] on div "p #pme3a06q Labdien! Vai pērkot priekšapmaksā jauno iphone 17 pro, to varēs saņ…" at bounding box center [236, 428] width 293 height 90
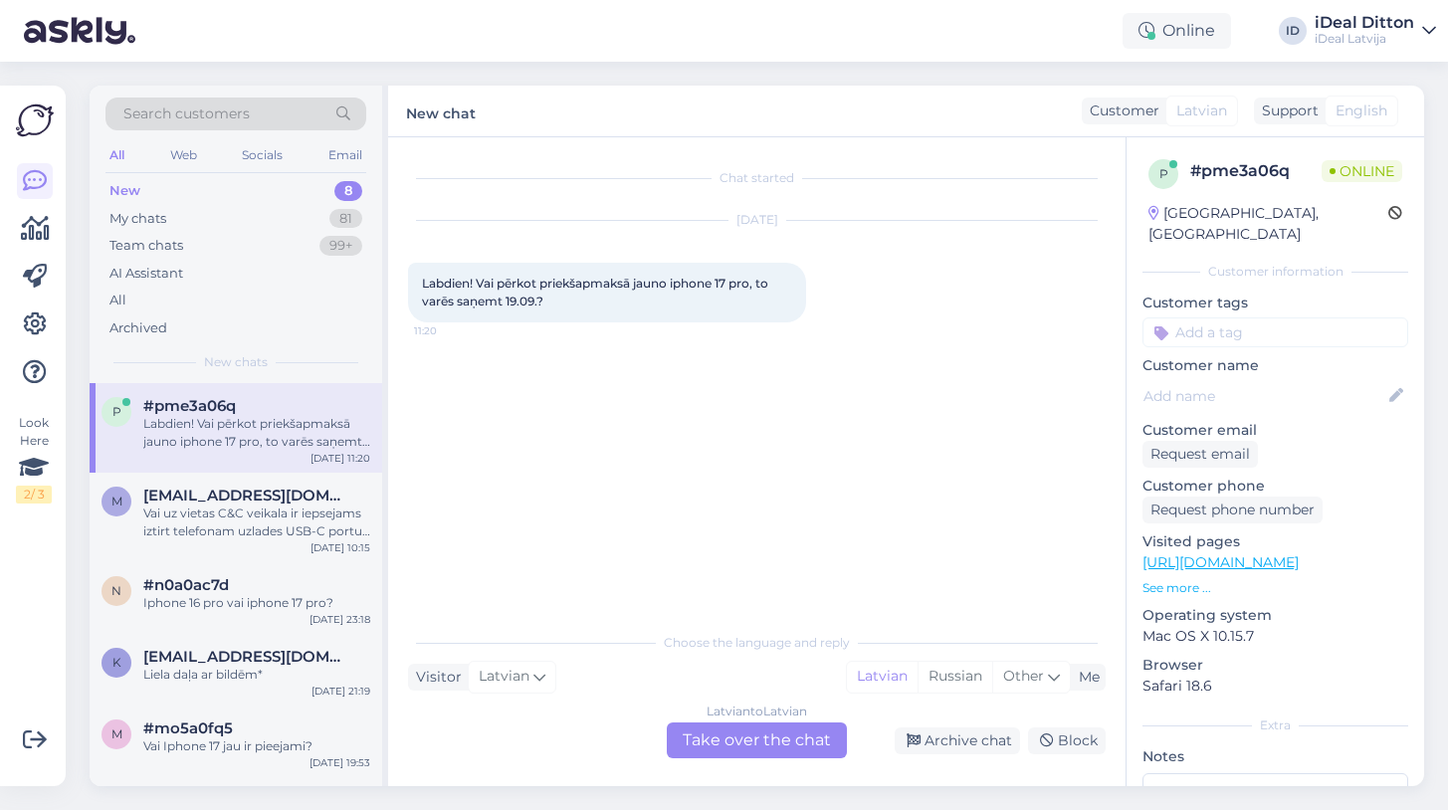
click at [710, 730] on div "Latvian to Latvian Take over the chat" at bounding box center [757, 741] width 180 height 36
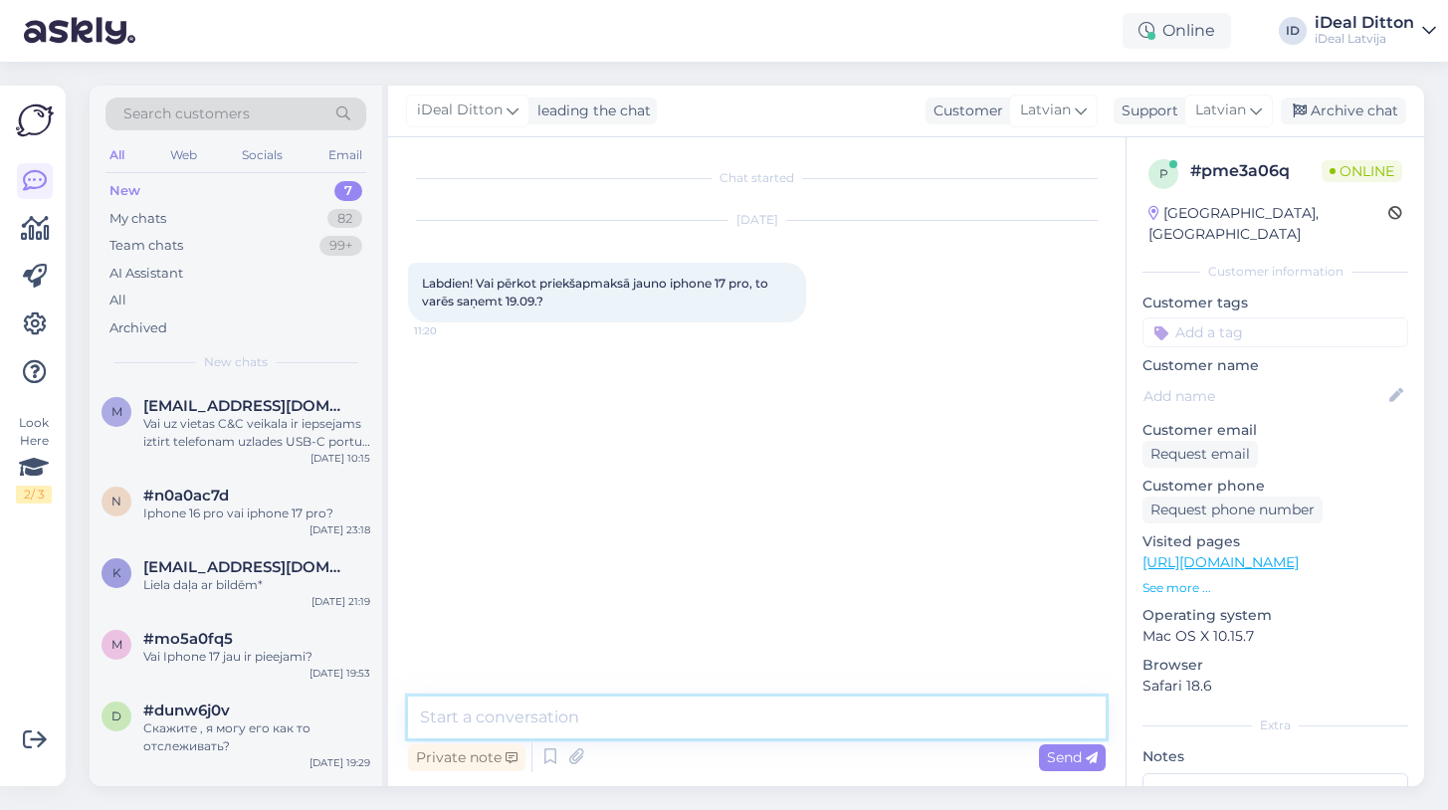
click at [688, 734] on textarea at bounding box center [757, 718] width 698 height 42
type textarea "Д"
paste textarea "Pirmie telefonus saņems tie klienti, kuri ir veikuši priekšpasūtījumu, atbilsto…"
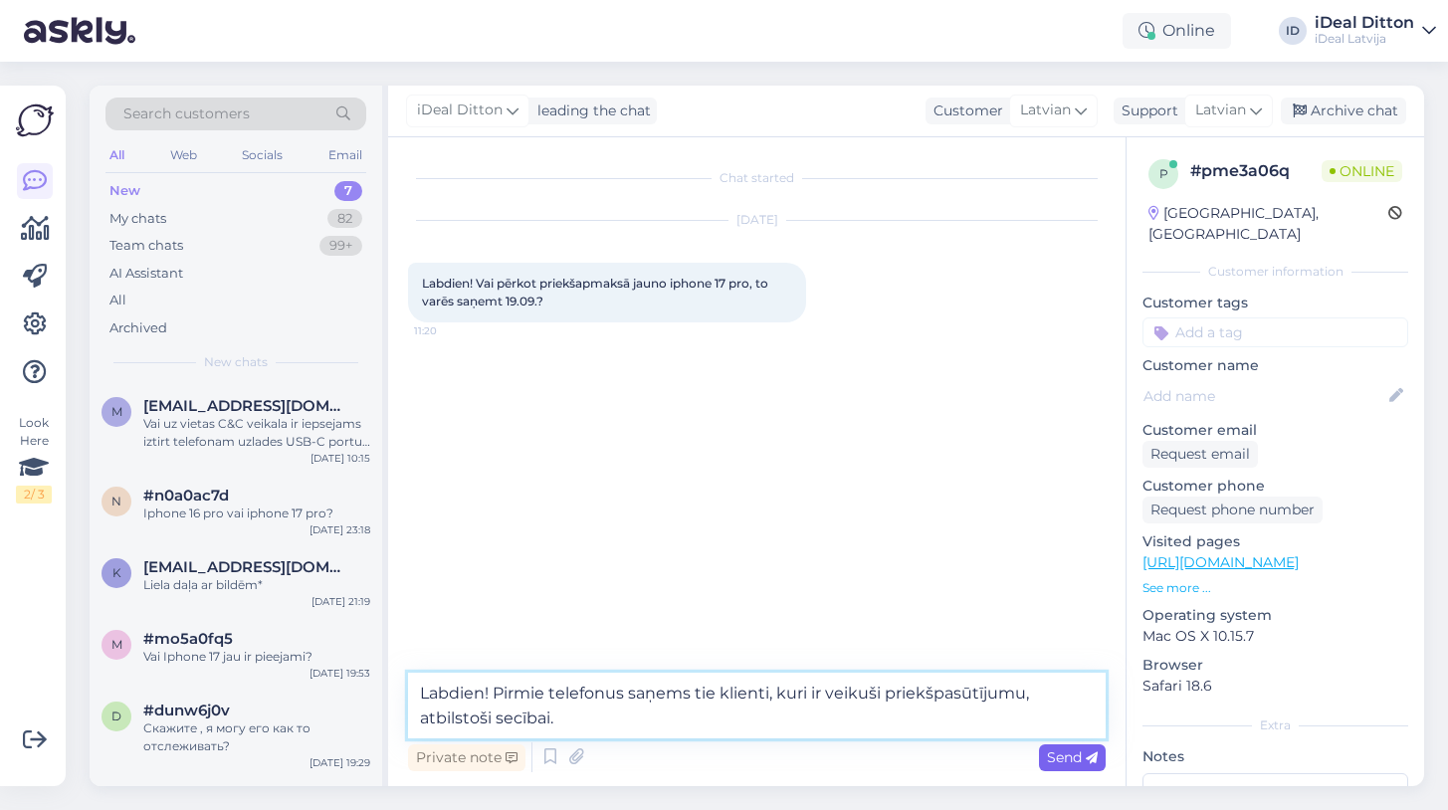
type textarea "Labdien! Pirmie telefonus saņems tie klienti, kuri ir veikuši priekšpasūtījumu,…"
click at [1061, 758] on span "Send" at bounding box center [1072, 758] width 51 height 18
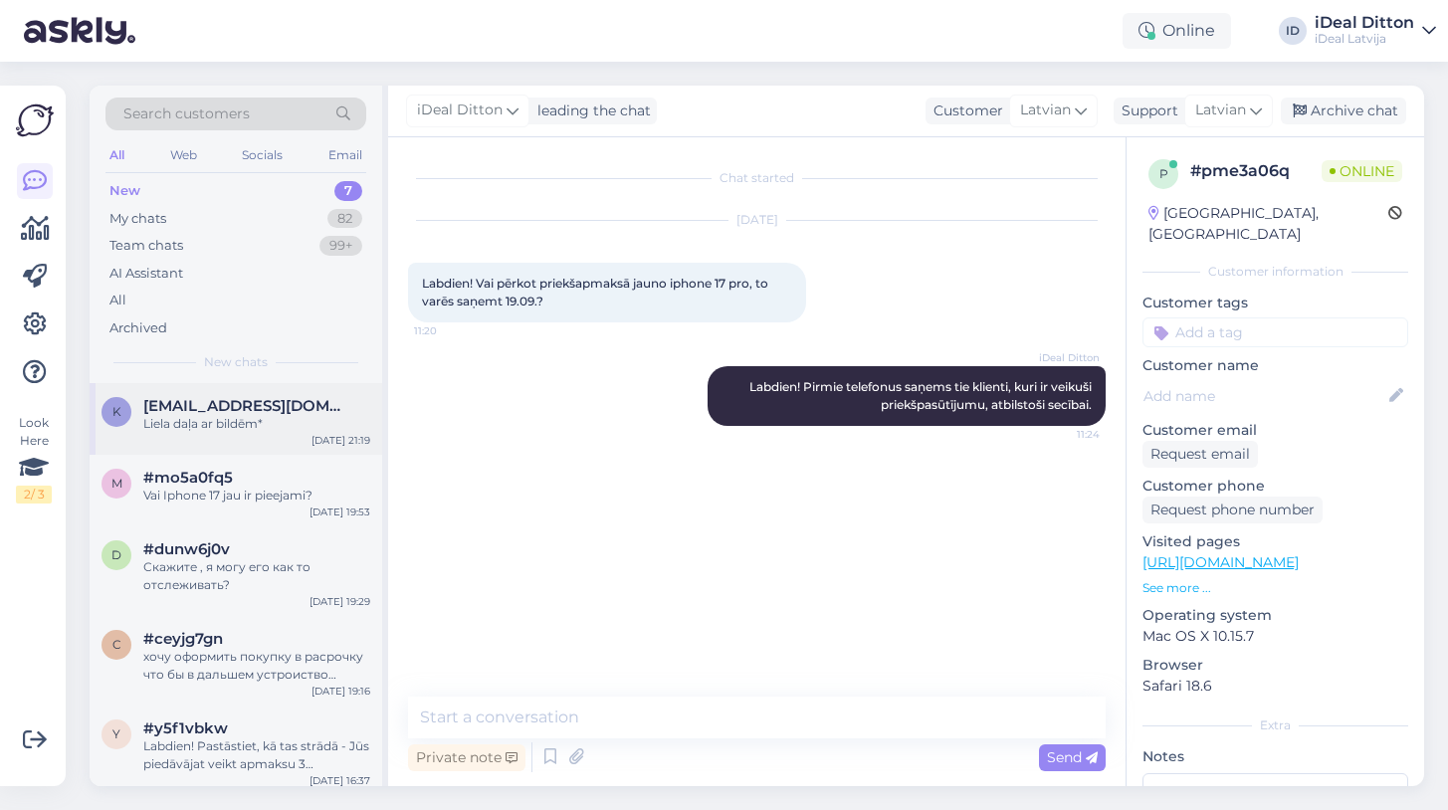
scroll to position [167, 0]
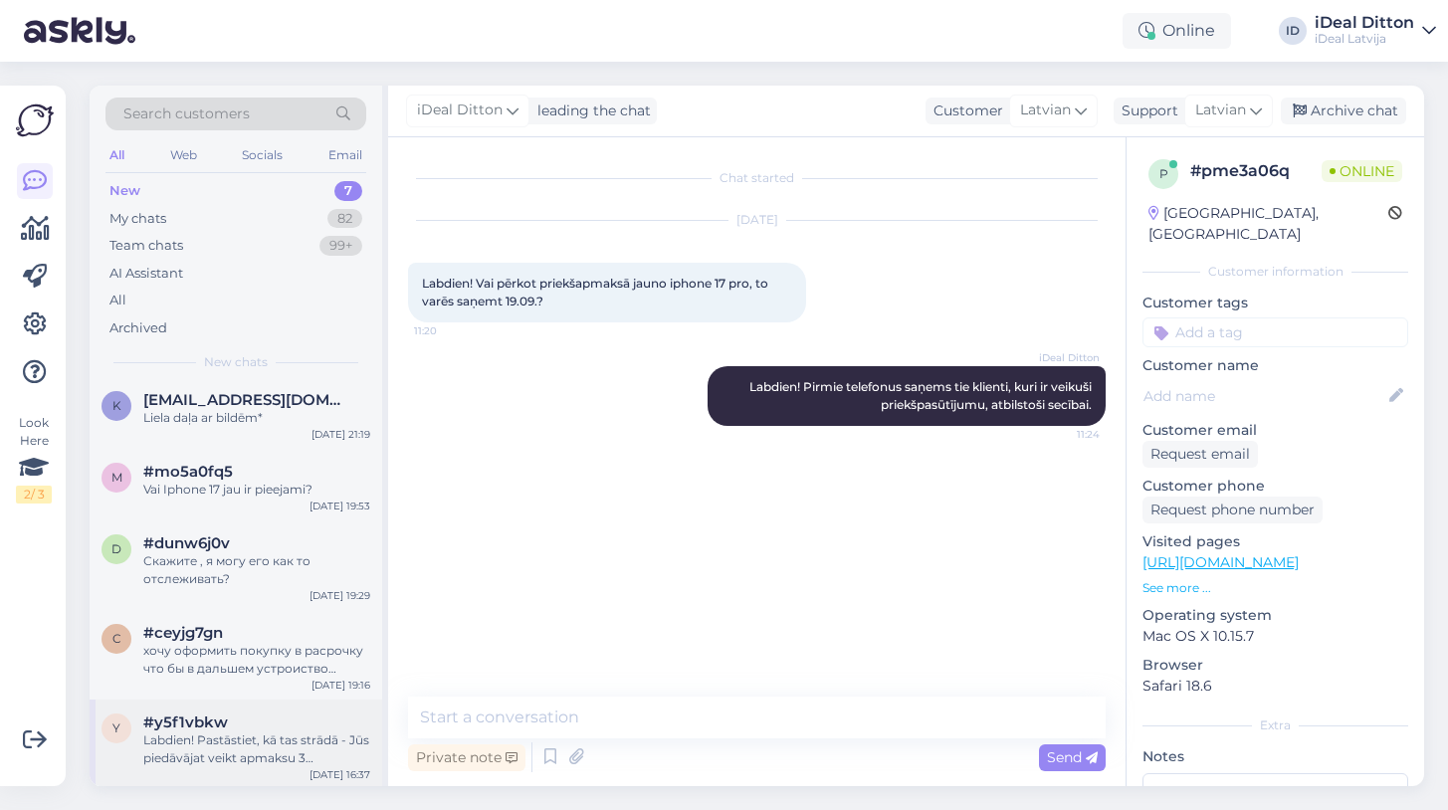
click at [266, 744] on div "Labdien! Pastāstiet, kā tas strādā - Jūs piedāvājat veikt apmaksu 3 maksājumos …" at bounding box center [256, 750] width 227 height 36
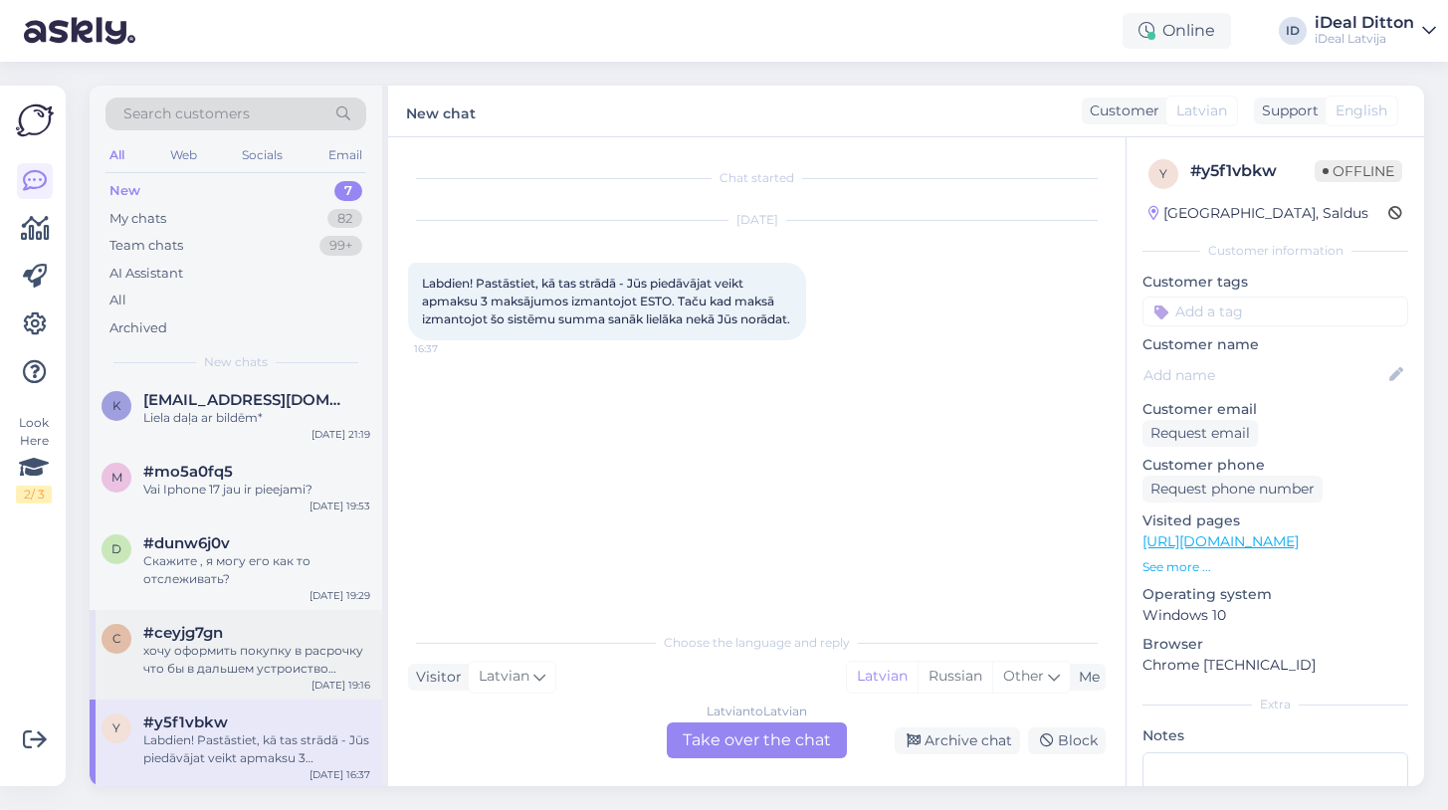
click at [301, 651] on div "хочу оформить покупку в расрочку что бы в дальшем устроиство осталось моим спус…" at bounding box center [256, 660] width 227 height 36
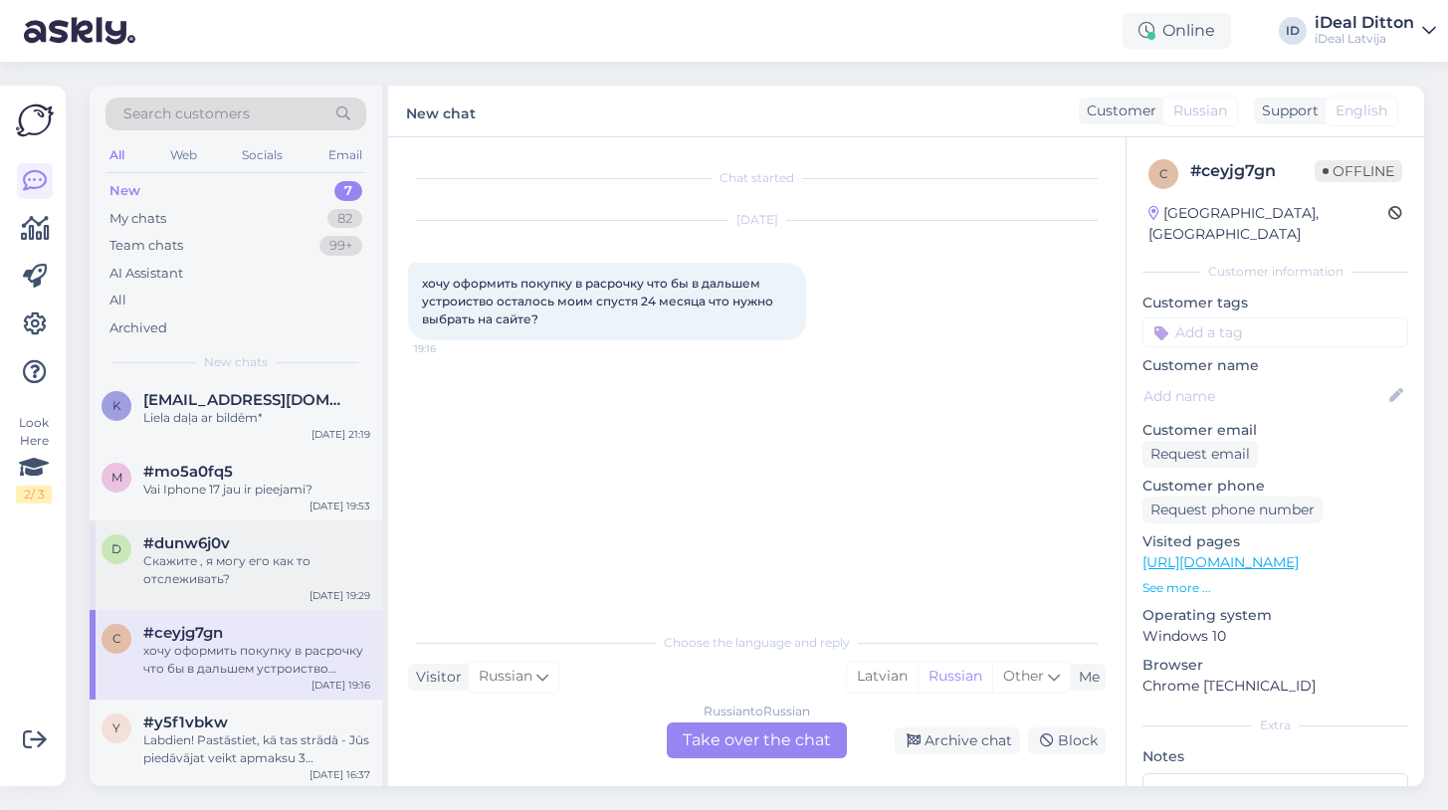
click at [288, 557] on div "Скажите , я могу его как то отслеживать?" at bounding box center [256, 570] width 227 height 36
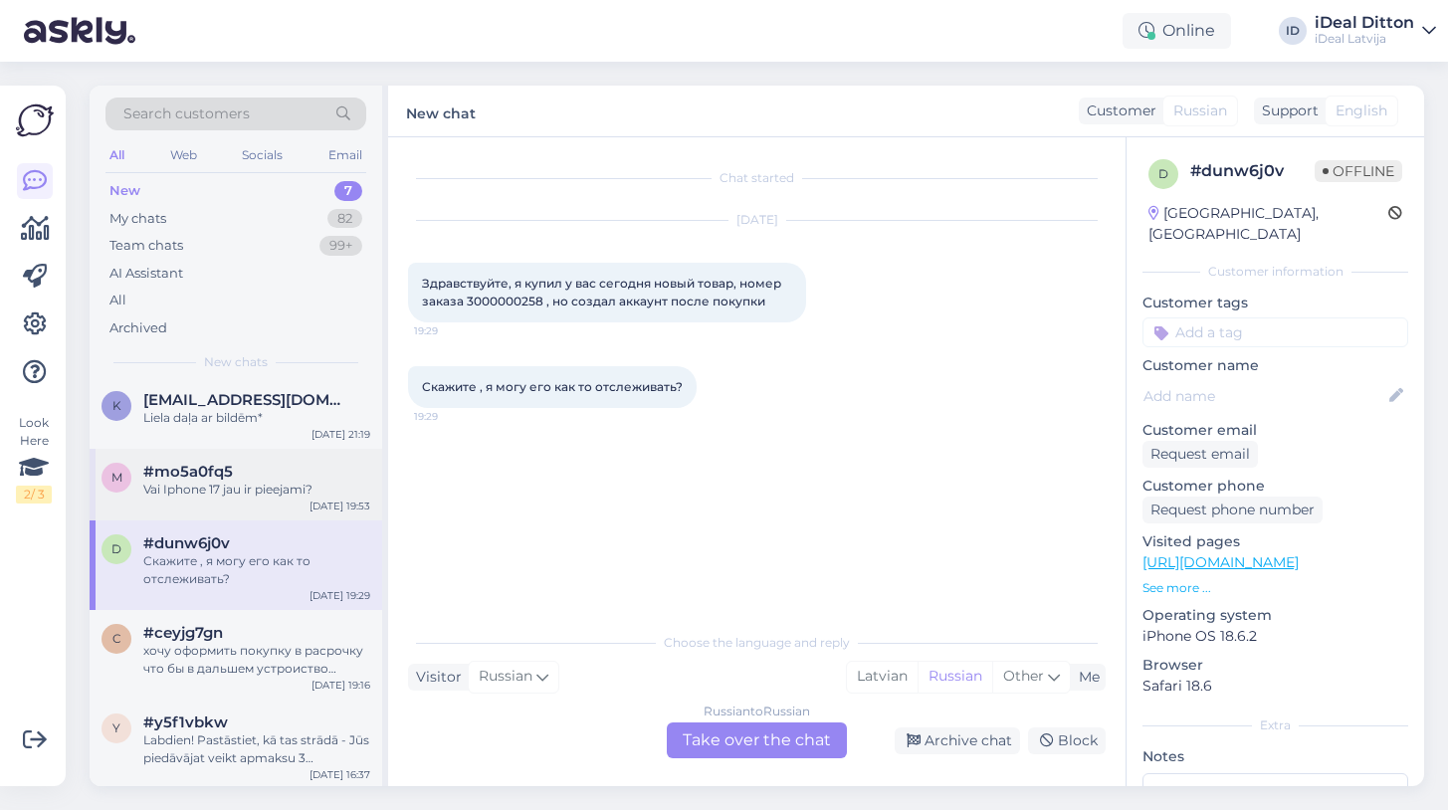
click at [304, 489] on div "Vai Iphone 17 jau ir pieejami?" at bounding box center [256, 490] width 227 height 18
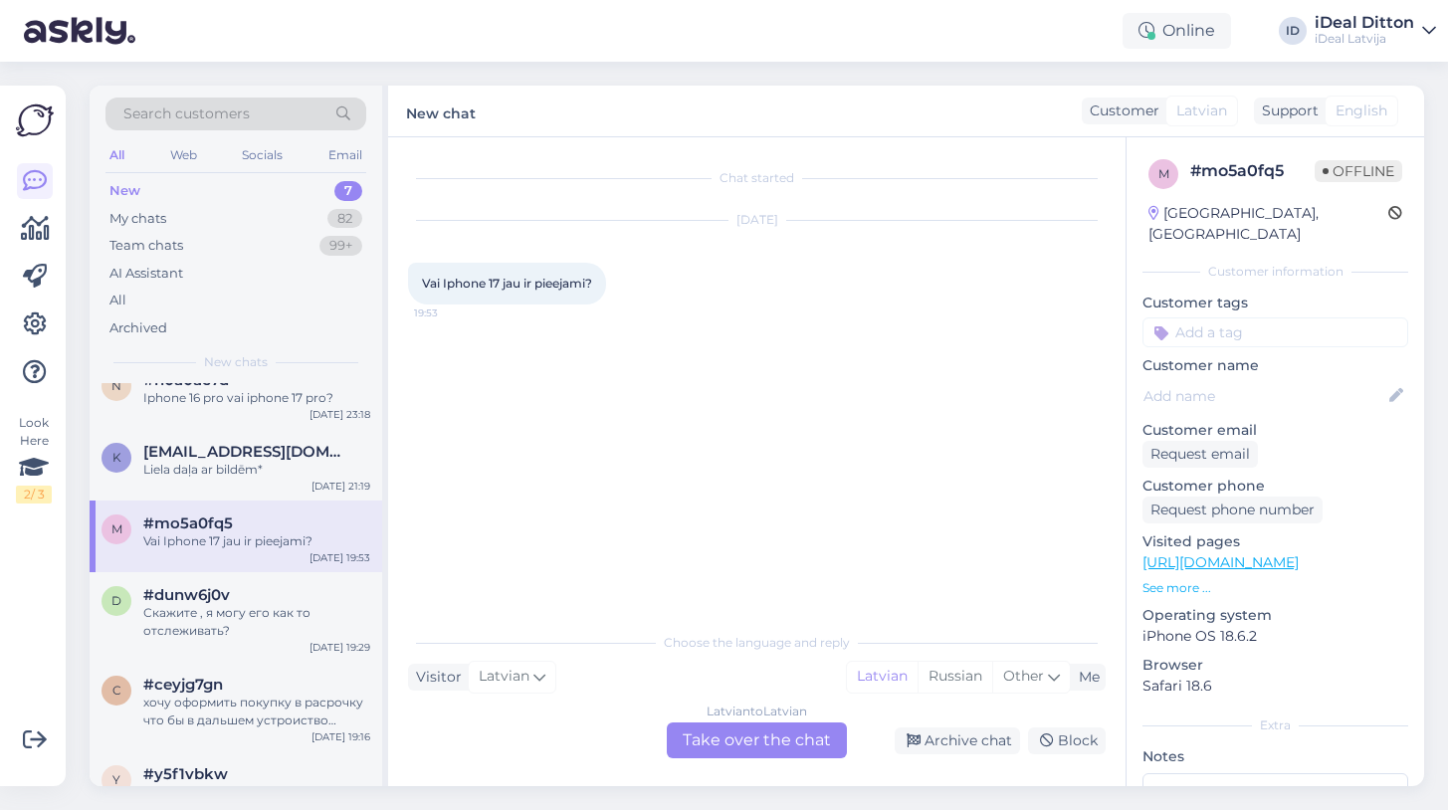
scroll to position [108, 0]
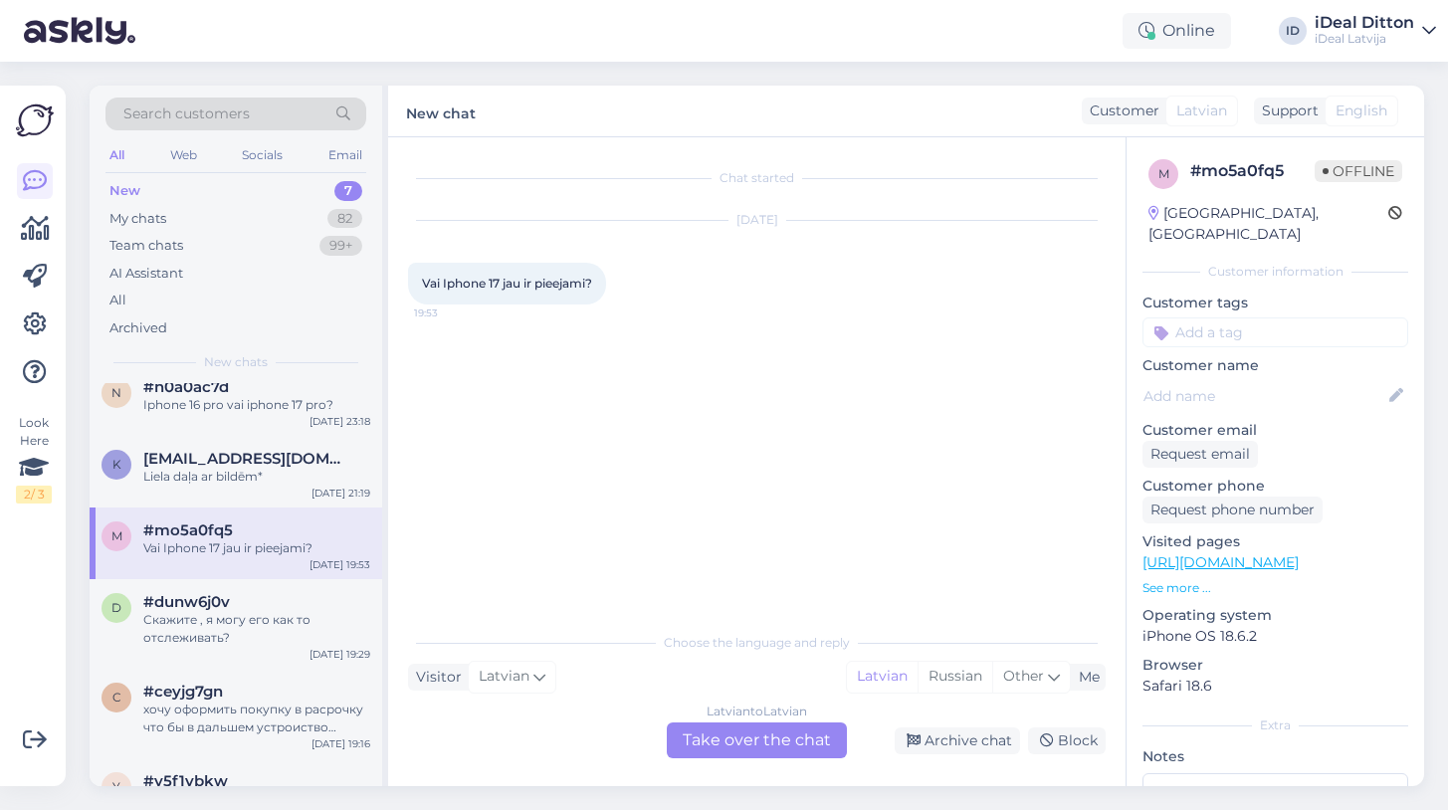
click at [740, 730] on div "Latvian to Latvian Take over the chat" at bounding box center [757, 741] width 180 height 36
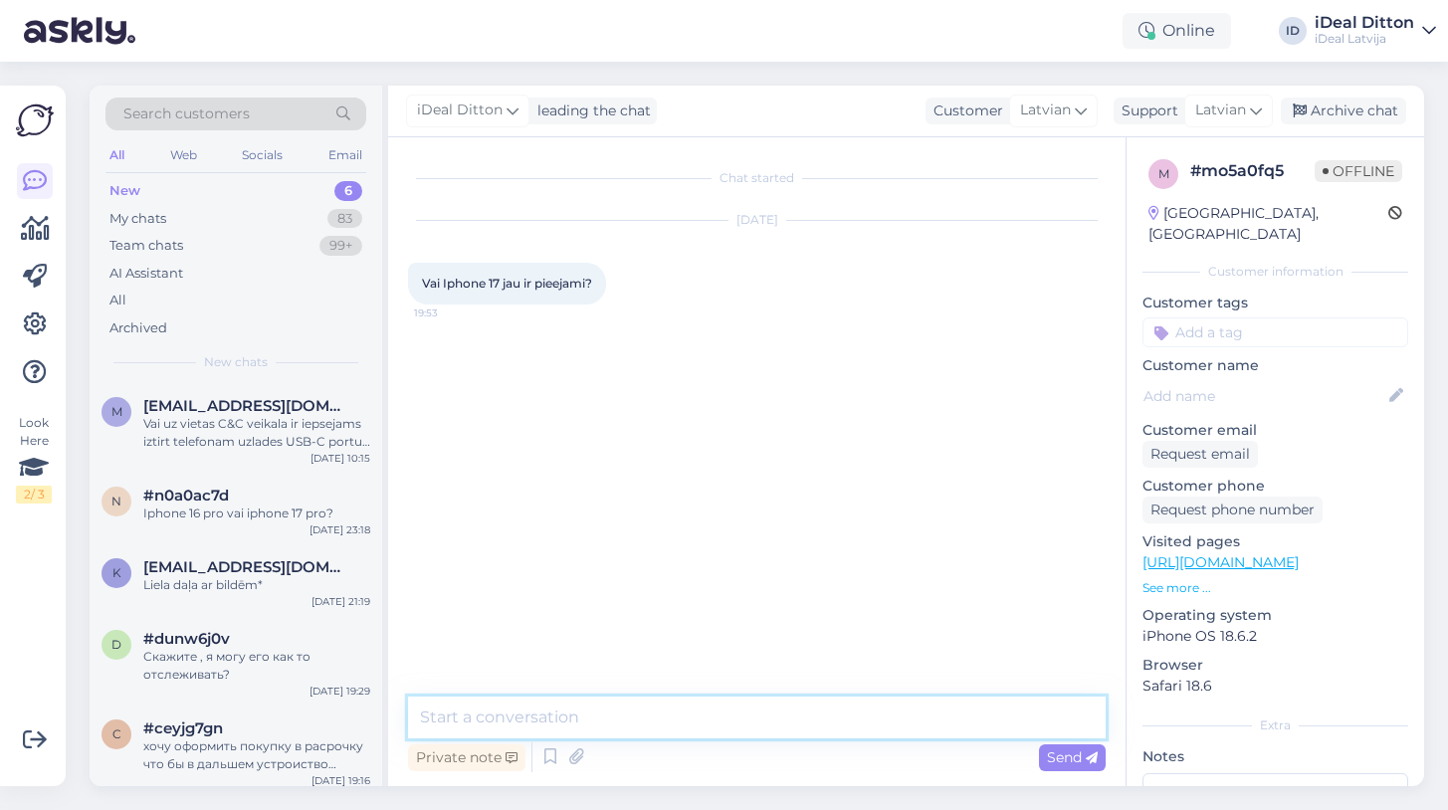
click at [701, 720] on textarea at bounding box center [757, 718] width 698 height 42
paste textarea "aunie iPhone būs pieejami pēc 19. septembra. Šobrīd jūs varat veikt iepriekšēju…"
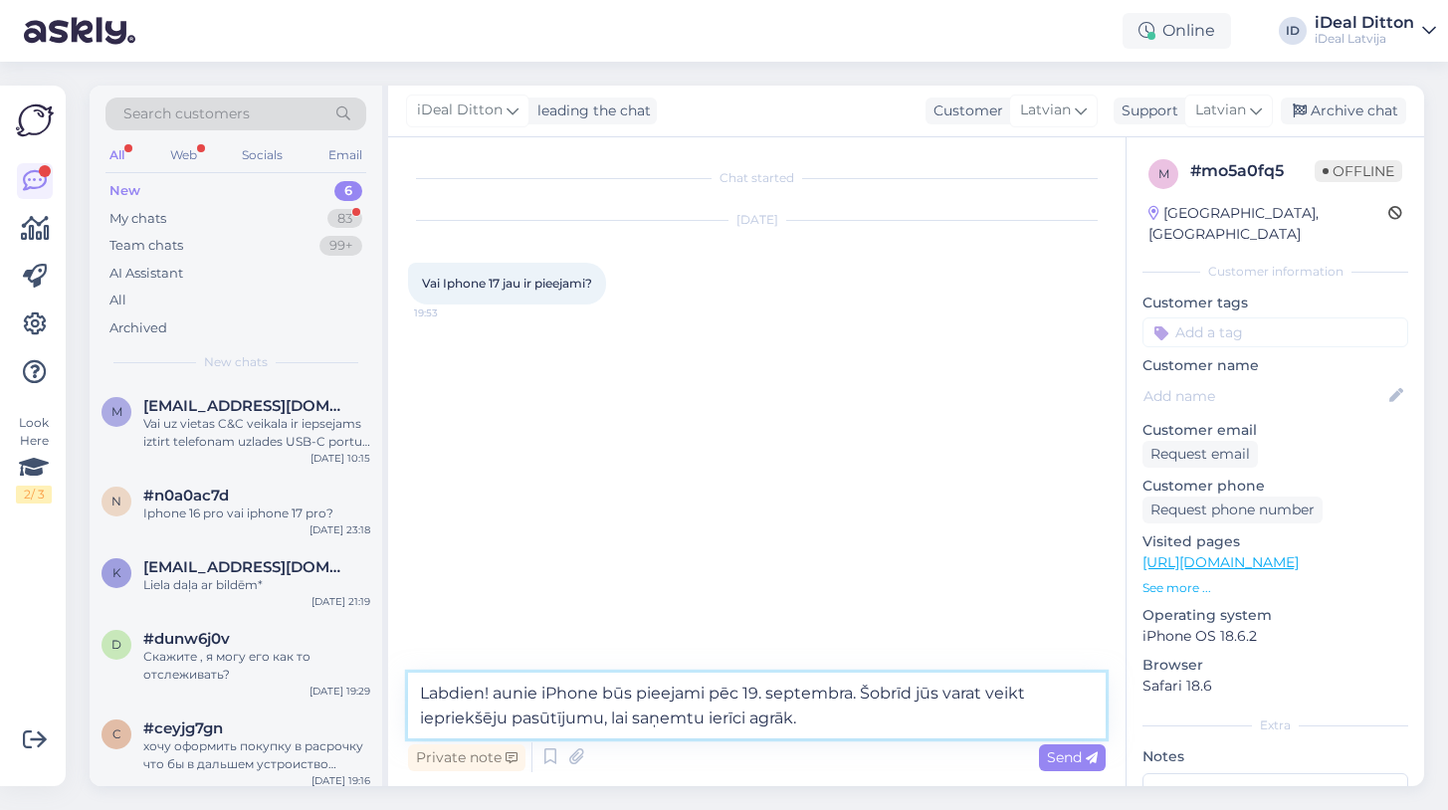
click at [493, 697] on textarea "Labdien! aunie iPhone būs pieejami pēc 19. septembra. Šobrīd jūs varat veikt ie…" at bounding box center [757, 706] width 698 height 66
click at [809, 725] on textarea "Labdien! Jaunie iPhone būs pieejami pēc 19. septembra. Šobrīd jūs varat veikt i…" at bounding box center [757, 706] width 698 height 66
type textarea "Labdien! Jaunie iPhone būs pieejami pēc 19. septembra. Šobrīd jūs varat veikt i…"
click at [1072, 758] on span "Send" at bounding box center [1072, 758] width 51 height 18
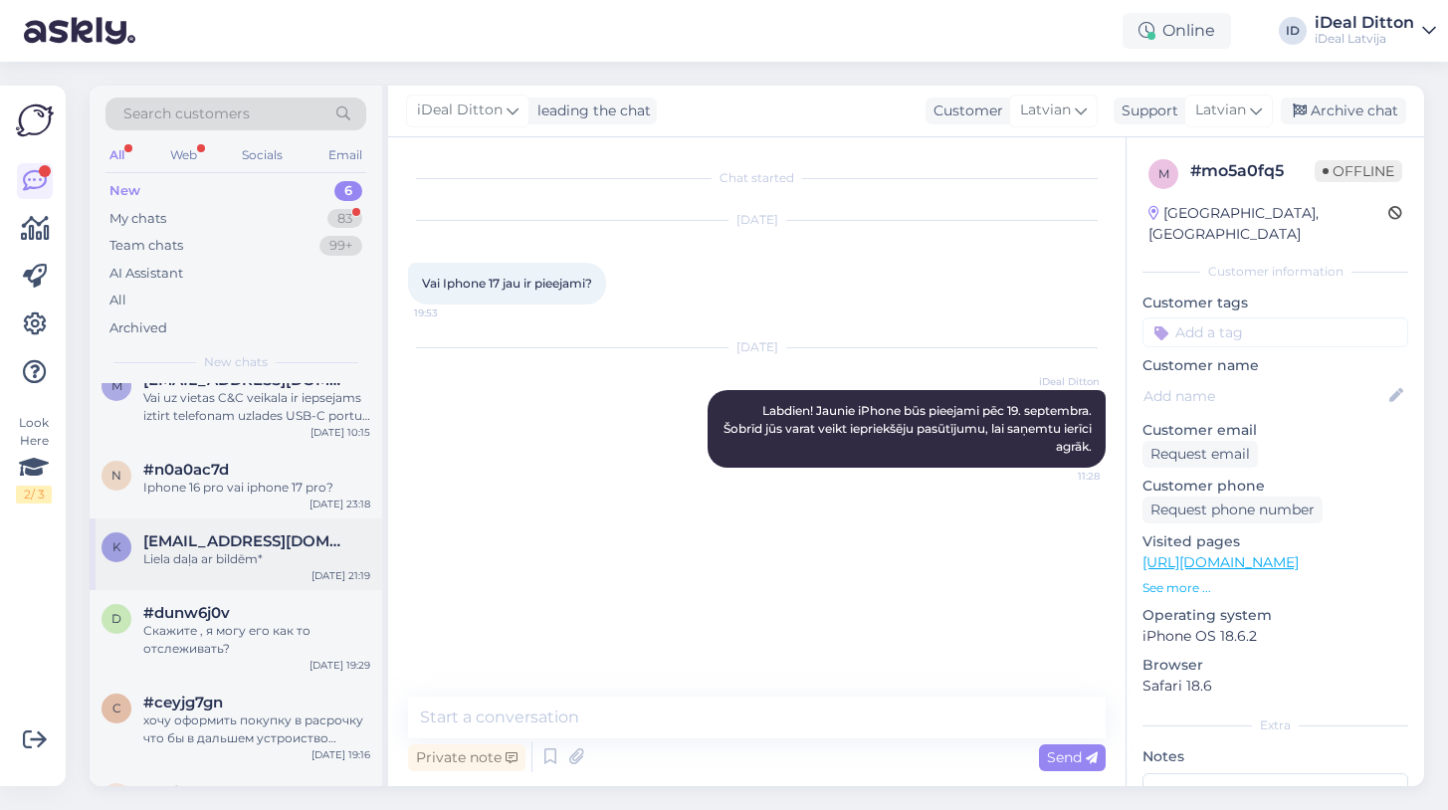
scroll to position [29, 0]
click at [320, 541] on div "[EMAIL_ADDRESS][DOMAIN_NAME]" at bounding box center [256, 539] width 227 height 18
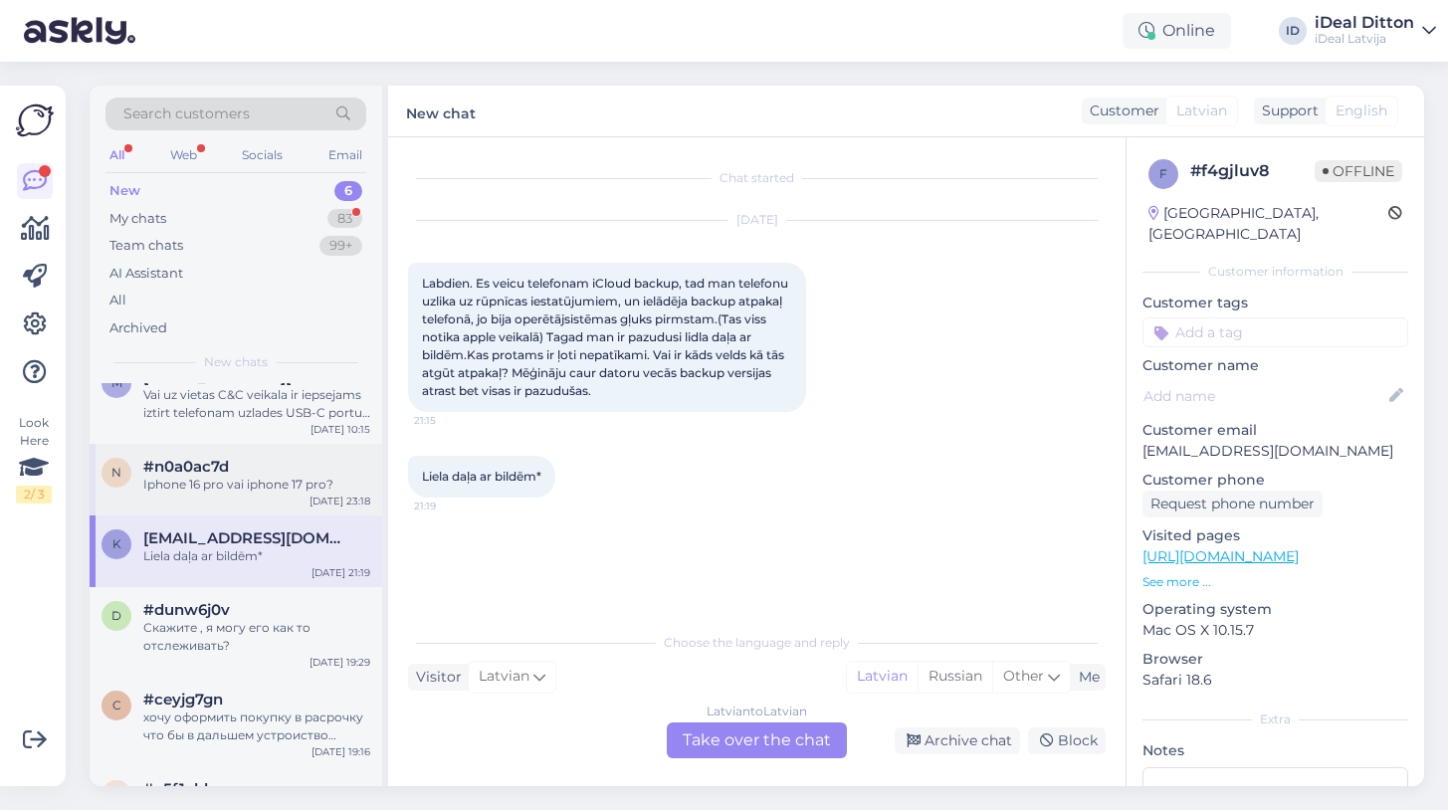
click at [307, 503] on div "n #n0a0ac7d Iphone 16 pro vai iphone 17 pro? [DATE] 23:18" at bounding box center [236, 480] width 293 height 72
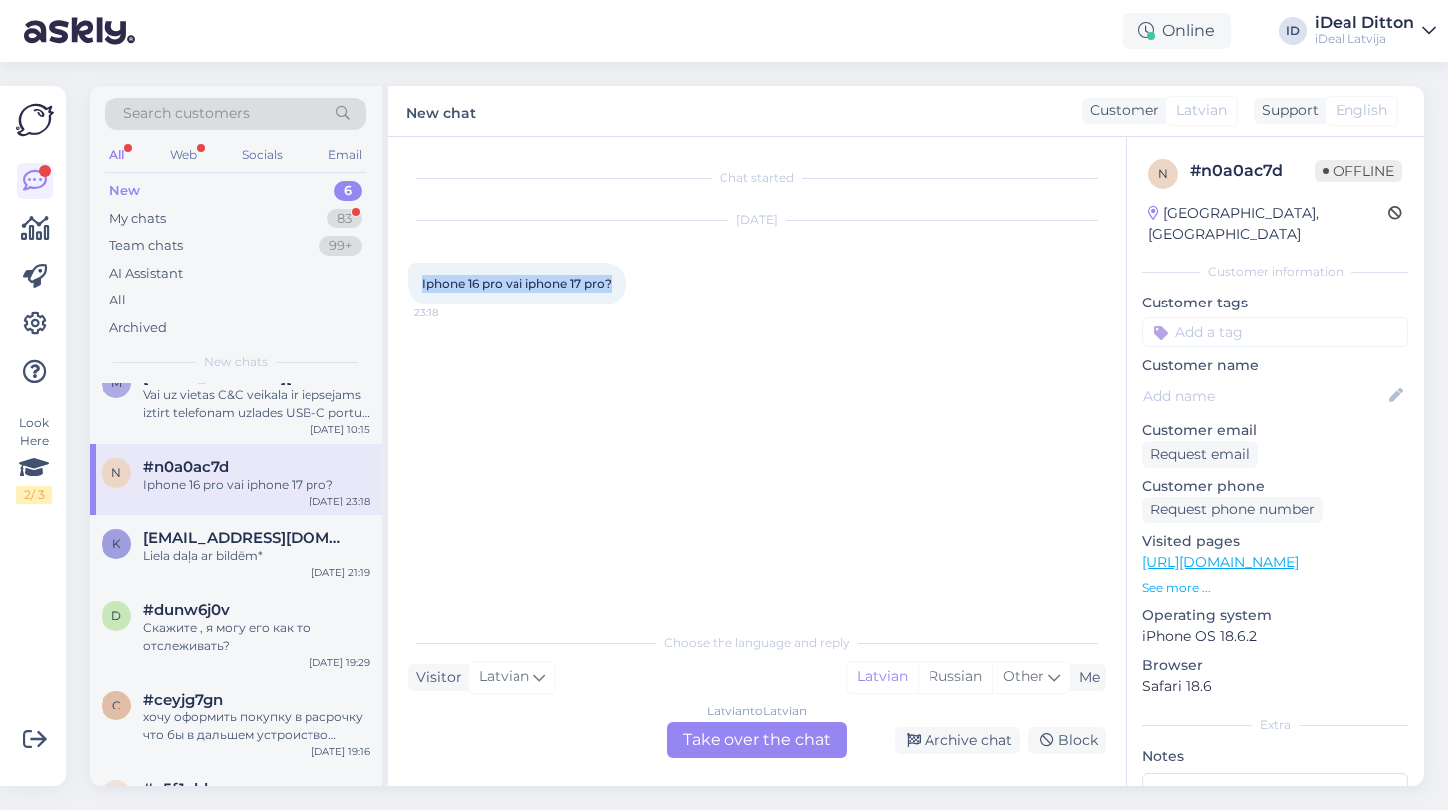
drag, startPoint x: 627, startPoint y: 278, endPoint x: 420, endPoint y: 278, distance: 207.0
click at [420, 278] on div "Iphone 16 pro vai iphone 17 pro? 23:18" at bounding box center [517, 284] width 218 height 42
copy span "Iphone 16 pro vai iphone 17 pro?"
click at [671, 382] on div "Chat started [DATE] Iphone 16 pro vai iphone 17 pro? 23:18" at bounding box center [766, 380] width 716 height 447
